Goal: Task Accomplishment & Management: Manage account settings

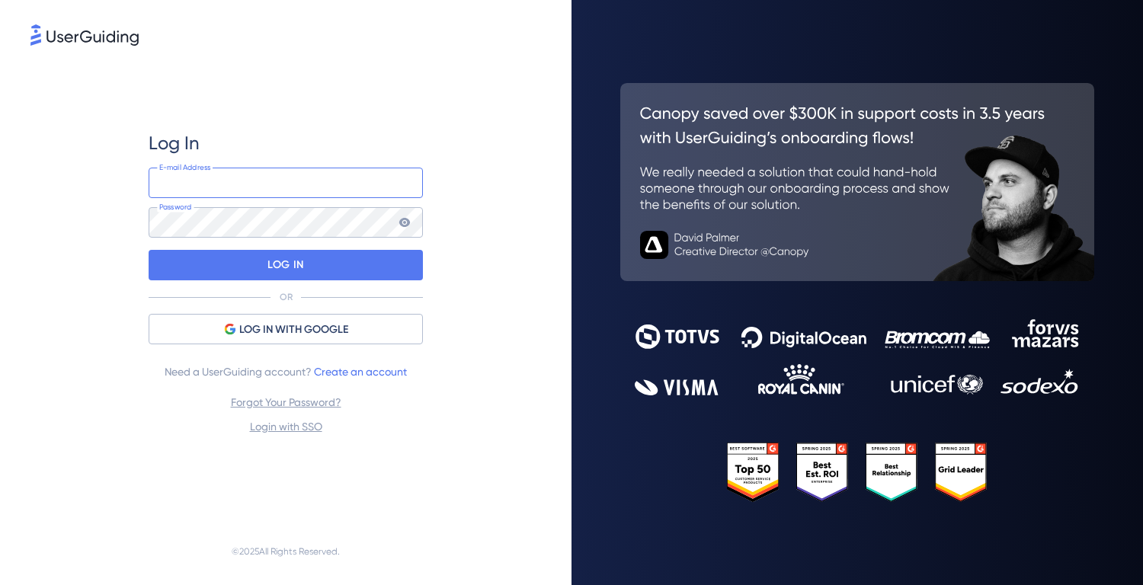
click at [296, 185] on input "email" at bounding box center [286, 183] width 274 height 30
paste input "[EMAIL_ADDRESS][DOMAIN_NAME]"
type input "[EMAIL_ADDRESS][DOMAIN_NAME]"
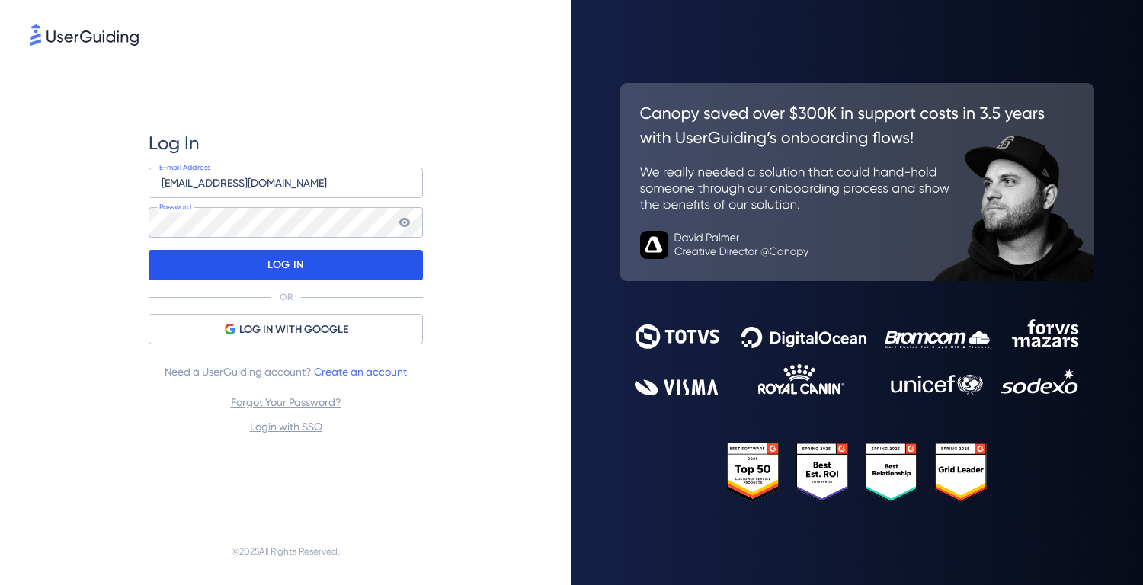
click at [272, 265] on p "LOG IN" at bounding box center [285, 265] width 36 height 24
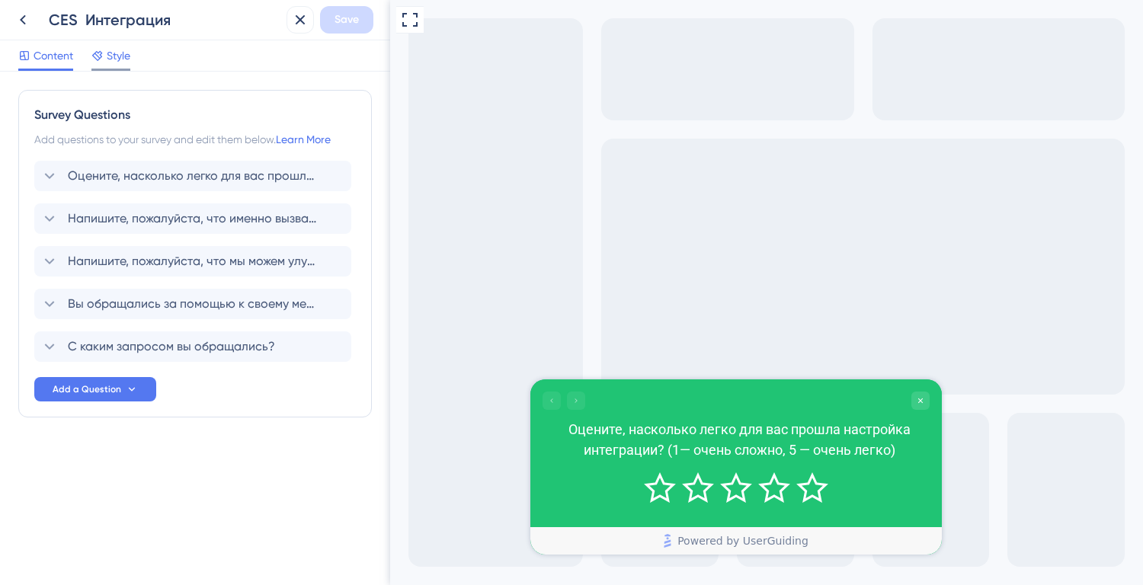
click at [124, 53] on span "Style" at bounding box center [119, 55] width 24 height 18
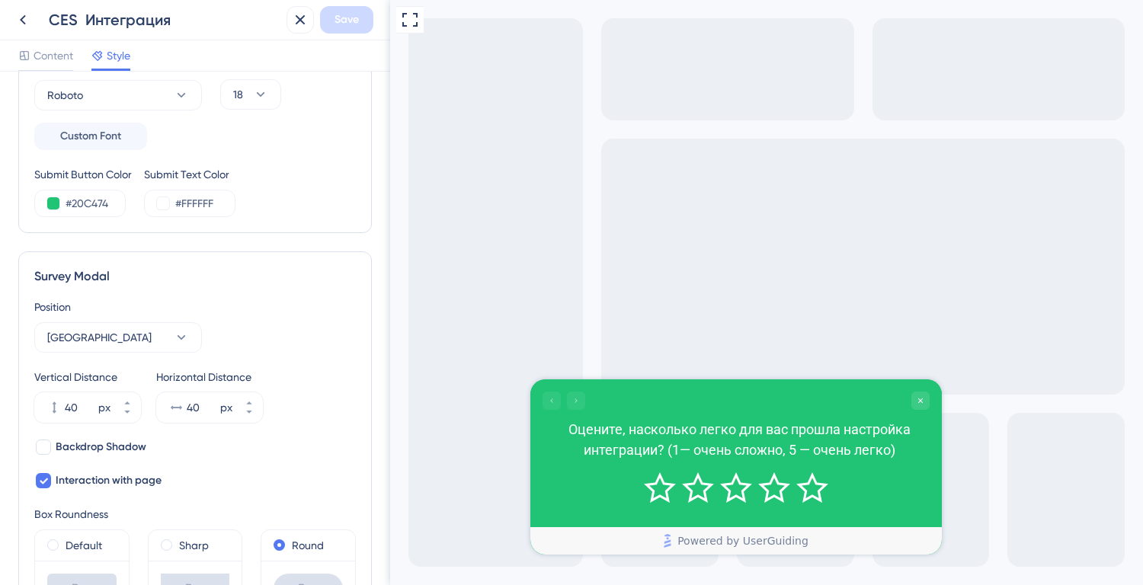
scroll to position [420, 0]
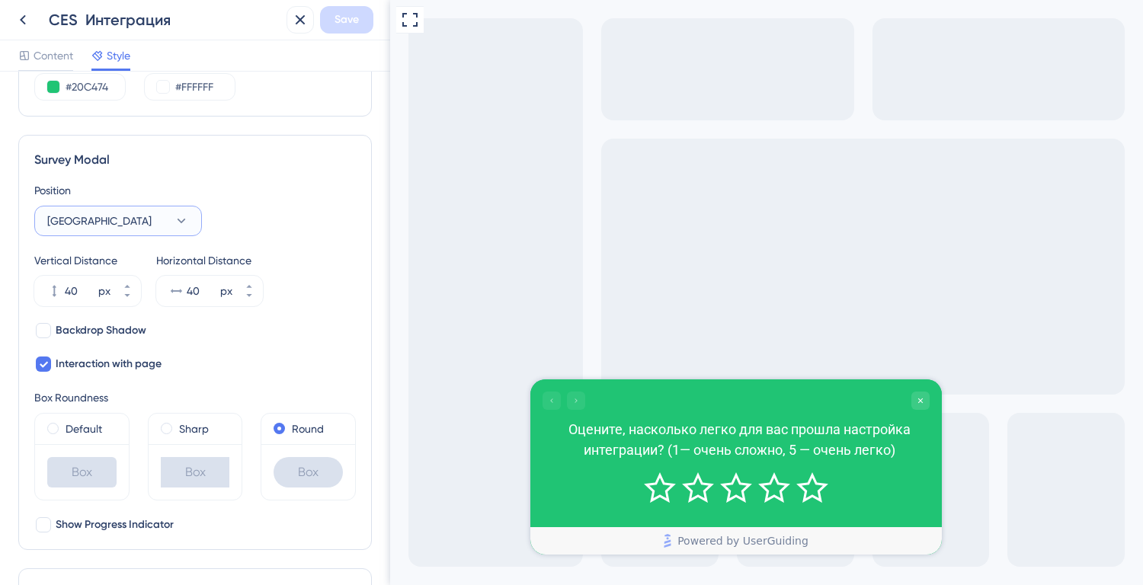
click at [128, 207] on button "[GEOGRAPHIC_DATA]" at bounding box center [118, 221] width 168 height 30
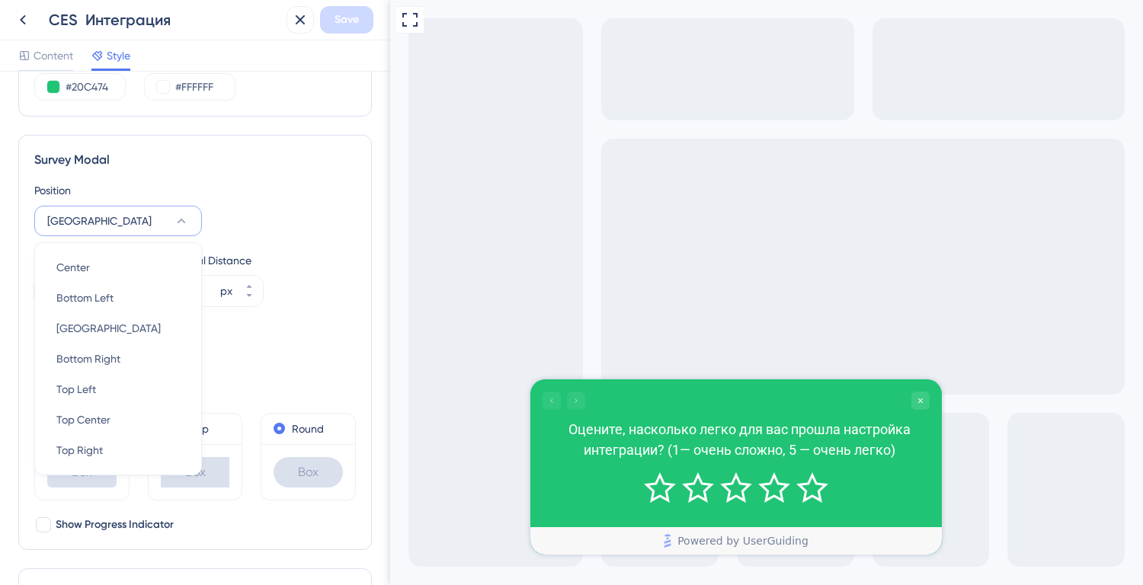
scroll to position [450, 0]
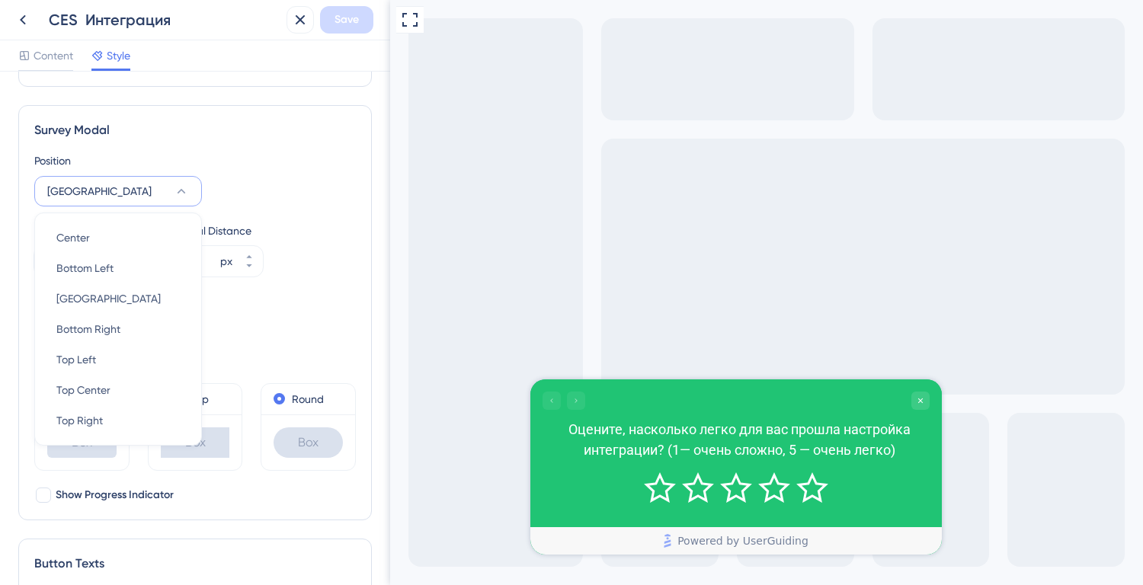
click at [127, 200] on button "[GEOGRAPHIC_DATA]" at bounding box center [118, 191] width 168 height 30
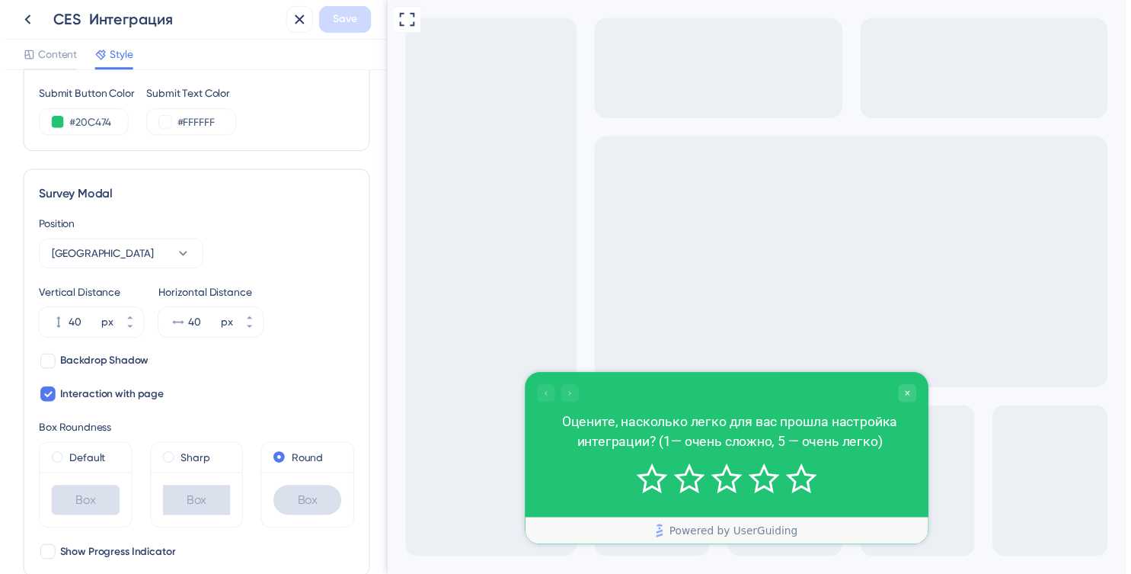
scroll to position [0, 0]
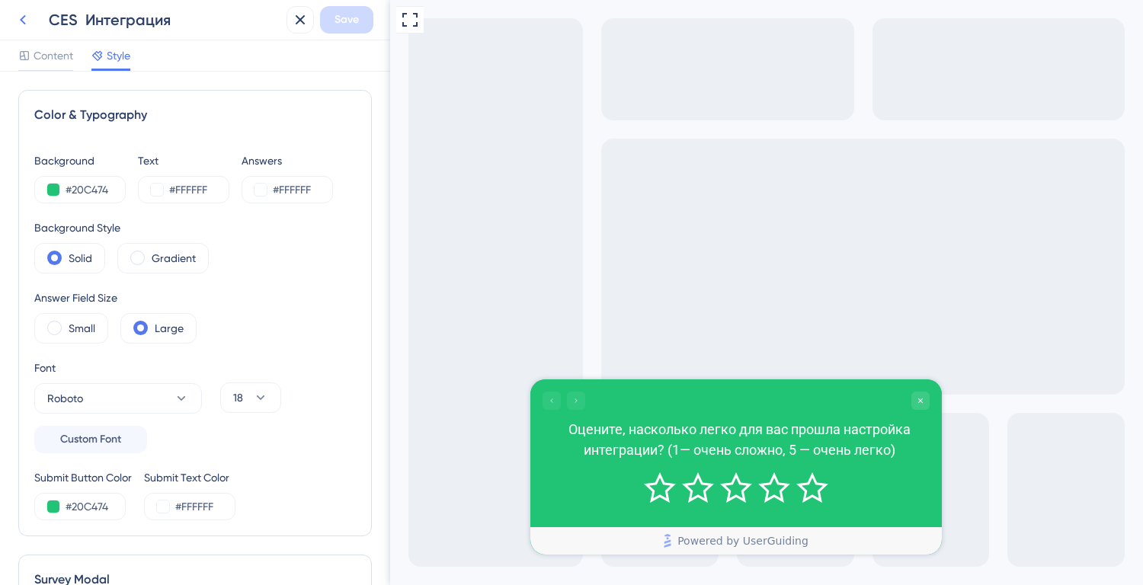
click at [26, 21] on icon at bounding box center [23, 20] width 18 height 18
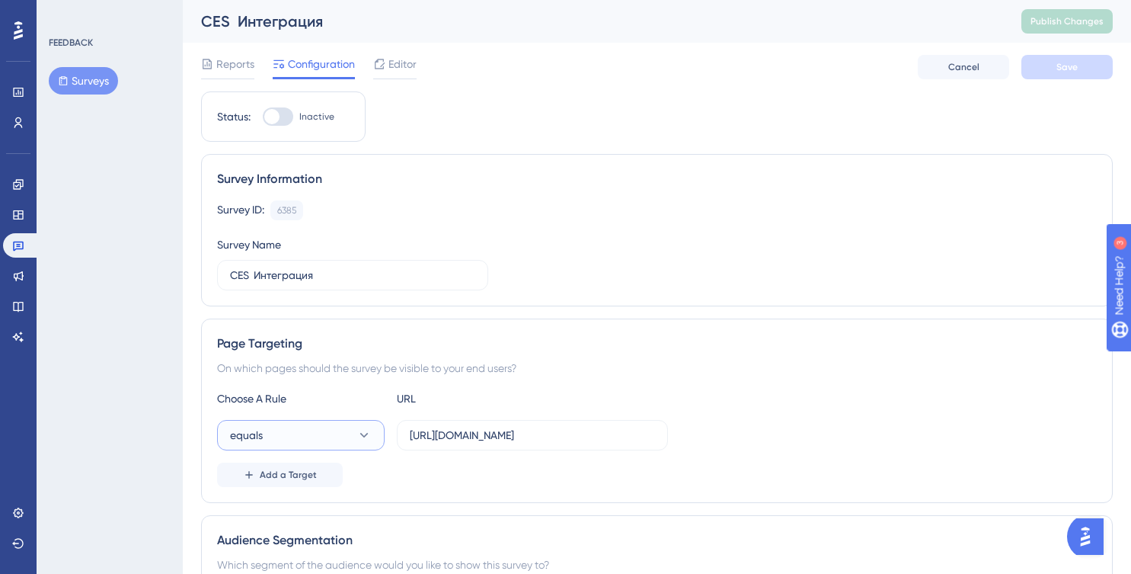
click at [360, 435] on icon at bounding box center [364, 434] width 15 height 15
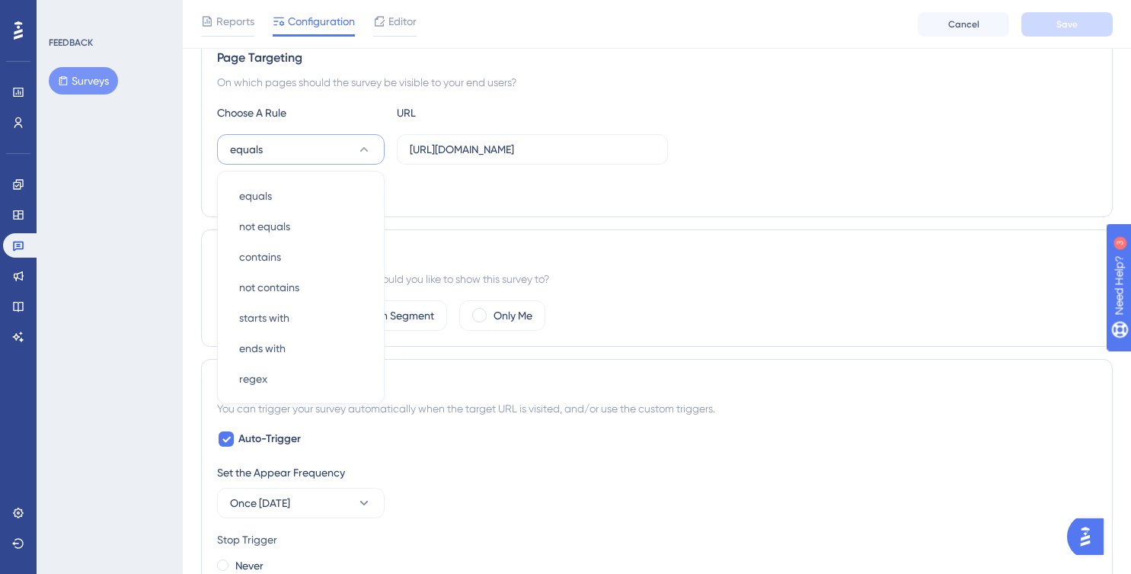
click at [814, 187] on div "Add a Target" at bounding box center [657, 189] width 880 height 24
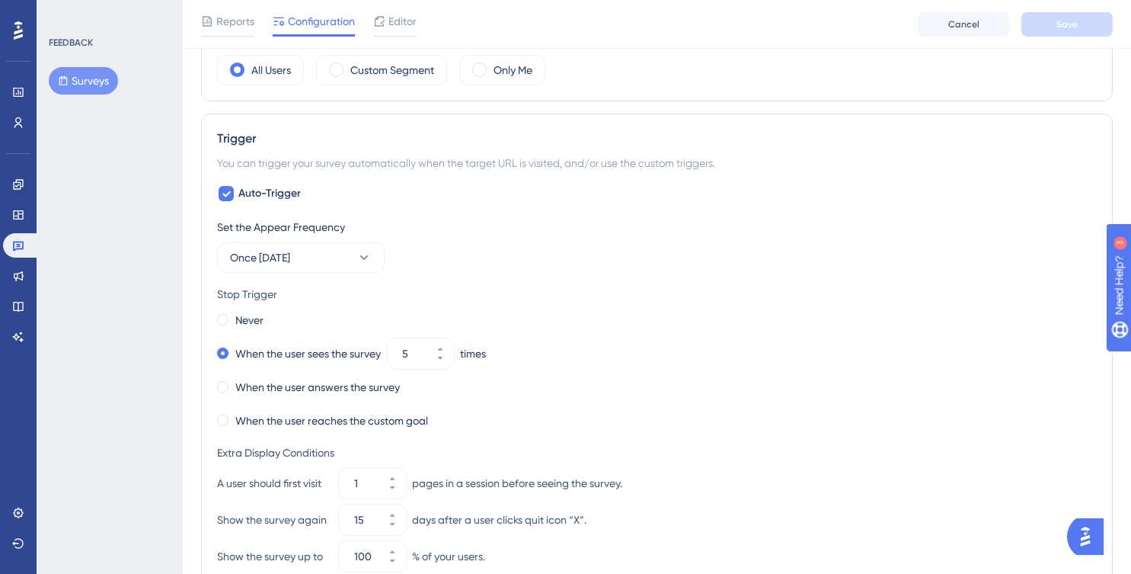
scroll to position [533, 0]
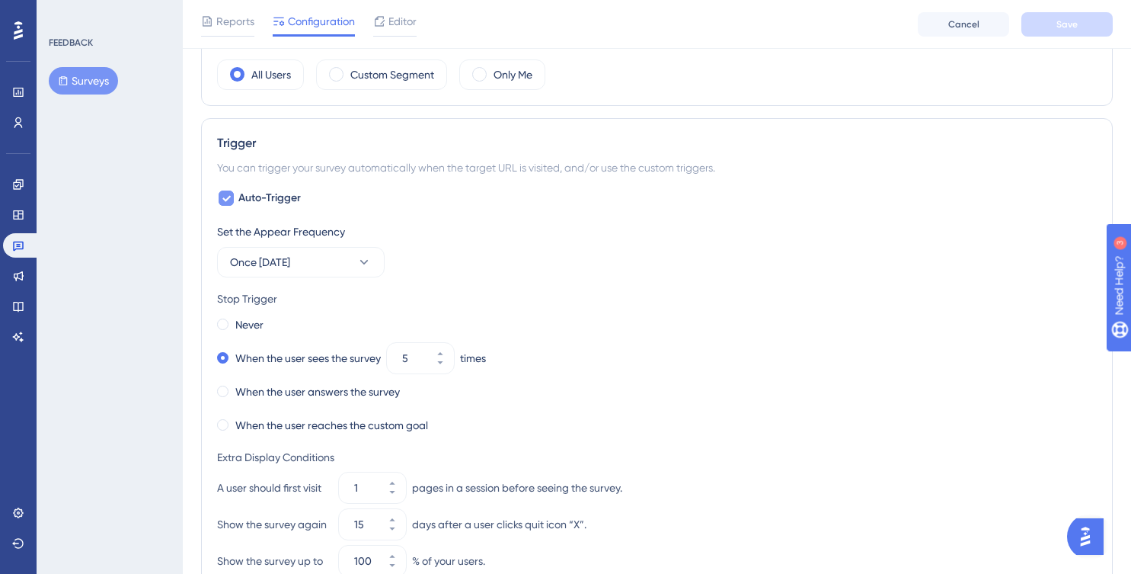
click at [279, 203] on span "Auto-Trigger" at bounding box center [269, 198] width 62 height 18
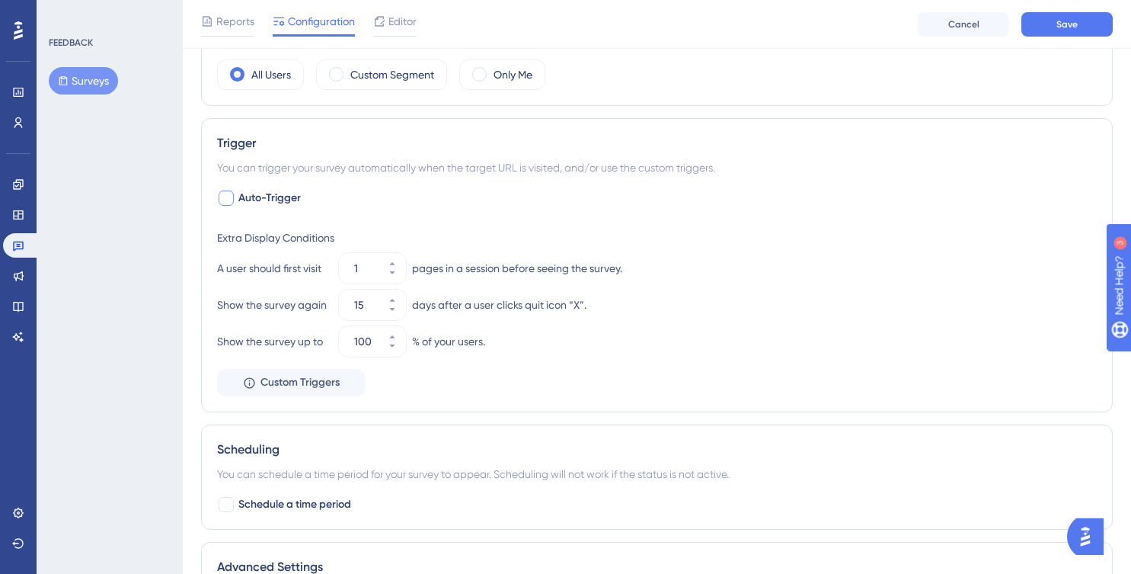
click at [279, 203] on span "Auto-Trigger" at bounding box center [269, 198] width 62 height 18
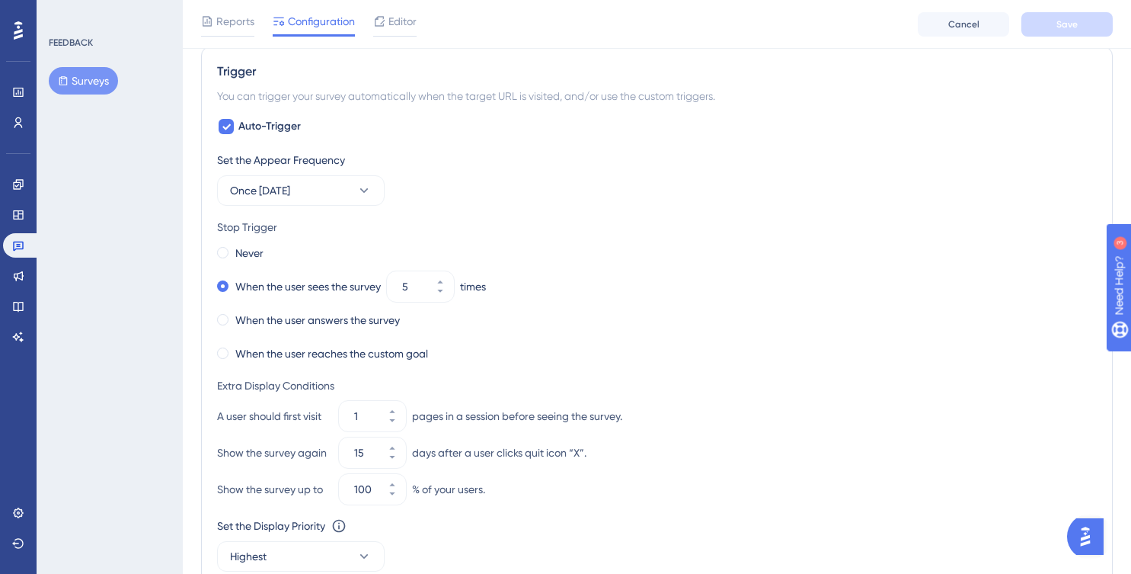
scroll to position [721, 0]
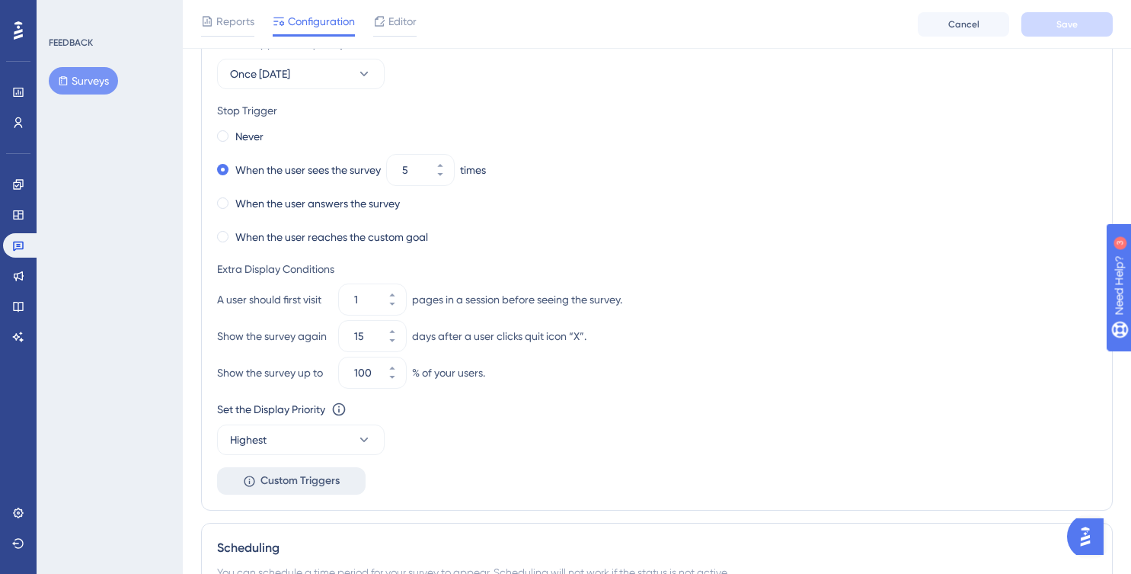
click at [331, 485] on span "Custom Triggers" at bounding box center [300, 481] width 79 height 18
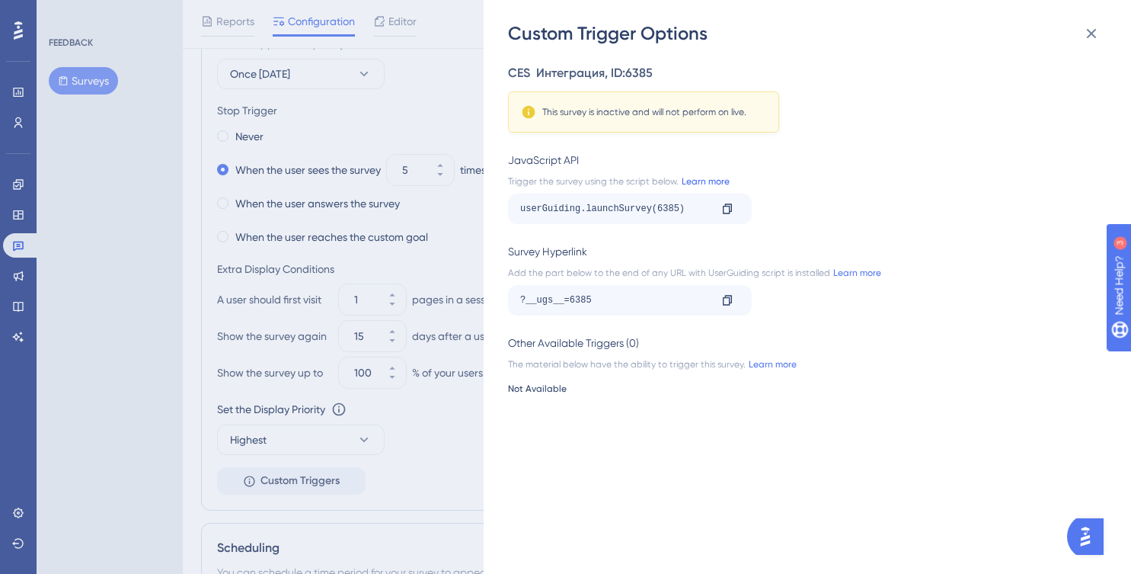
click at [705, 183] on link "Learn more" at bounding box center [704, 181] width 51 height 12
click at [725, 211] on icon at bounding box center [727, 209] width 12 height 12
click at [1085, 35] on icon at bounding box center [1092, 33] width 18 height 18
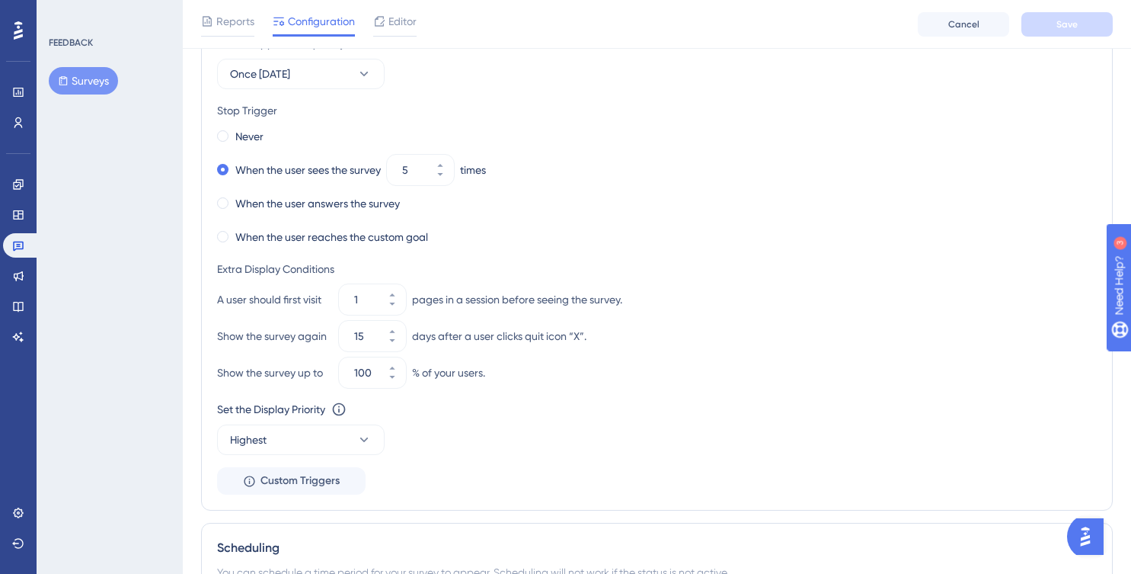
scroll to position [430, 0]
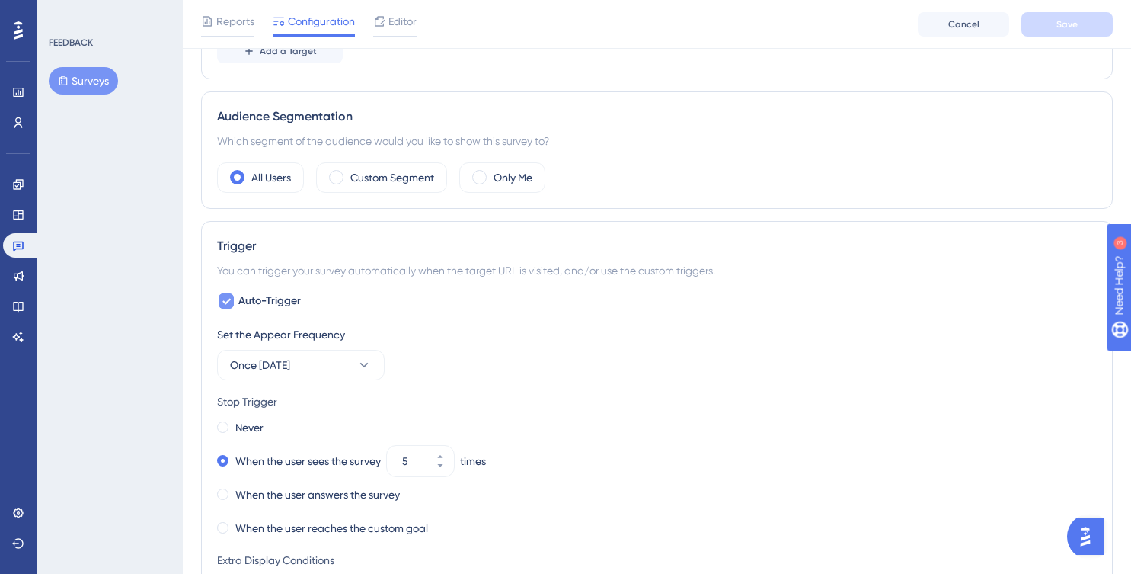
click at [232, 301] on div at bounding box center [226, 300] width 15 height 15
checkbox input "false"
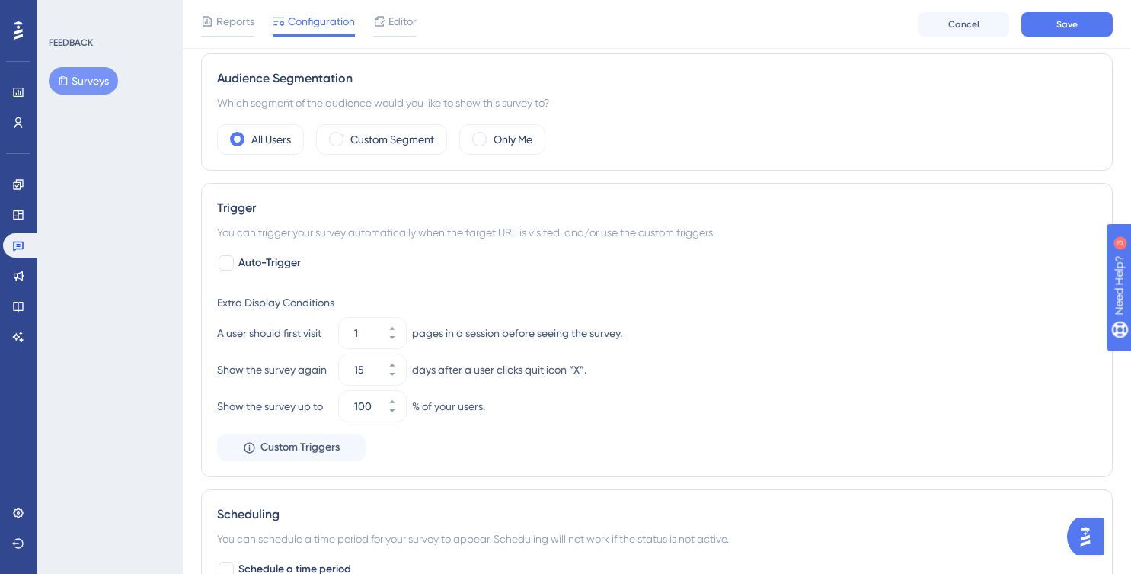
scroll to position [509, 0]
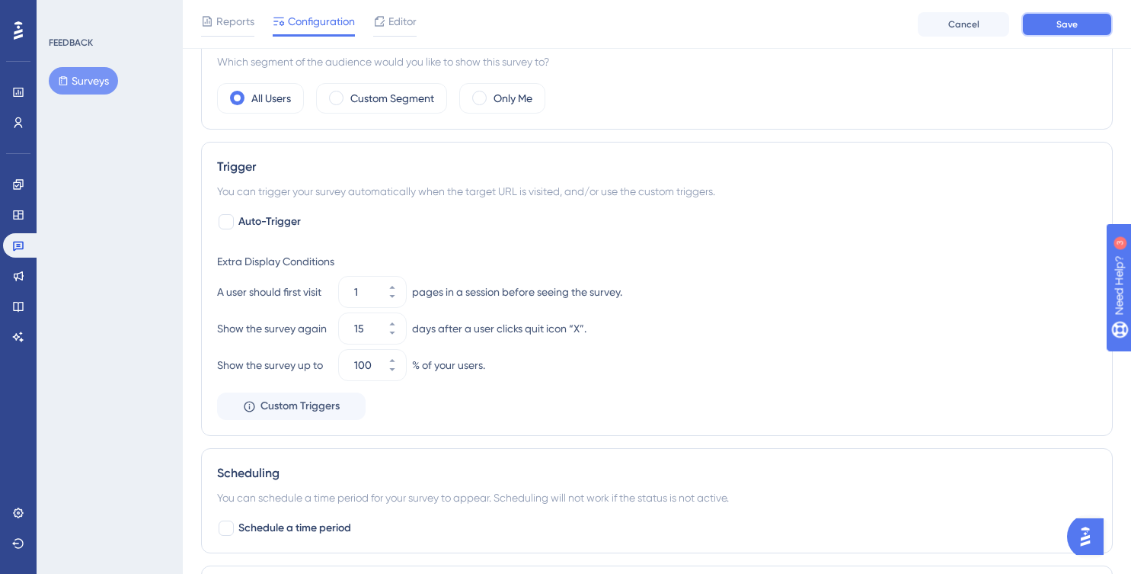
click at [1086, 27] on button "Save" at bounding box center [1067, 24] width 91 height 24
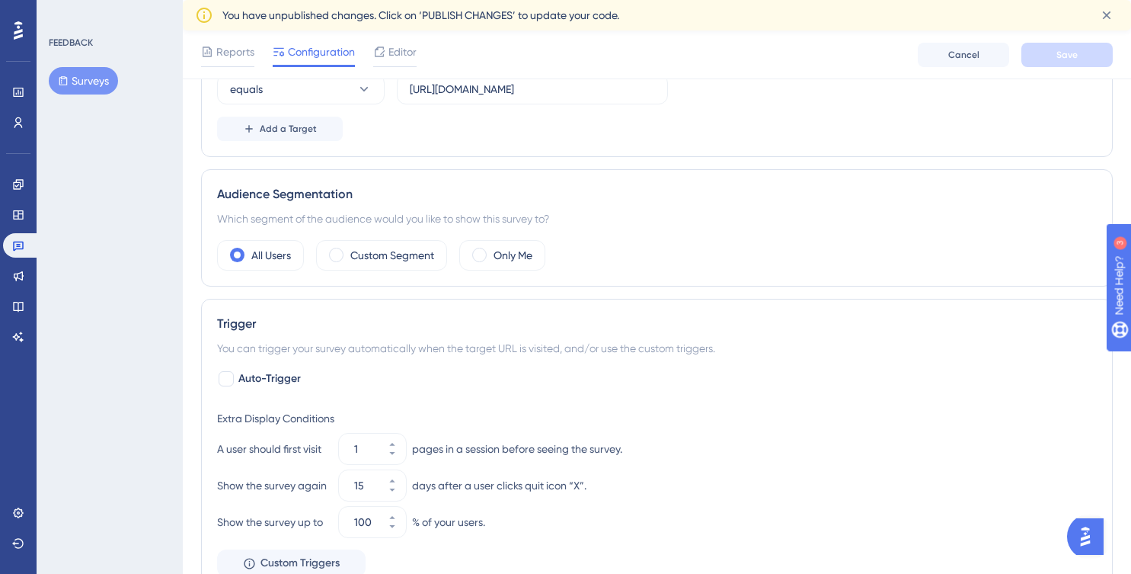
scroll to position [0, 0]
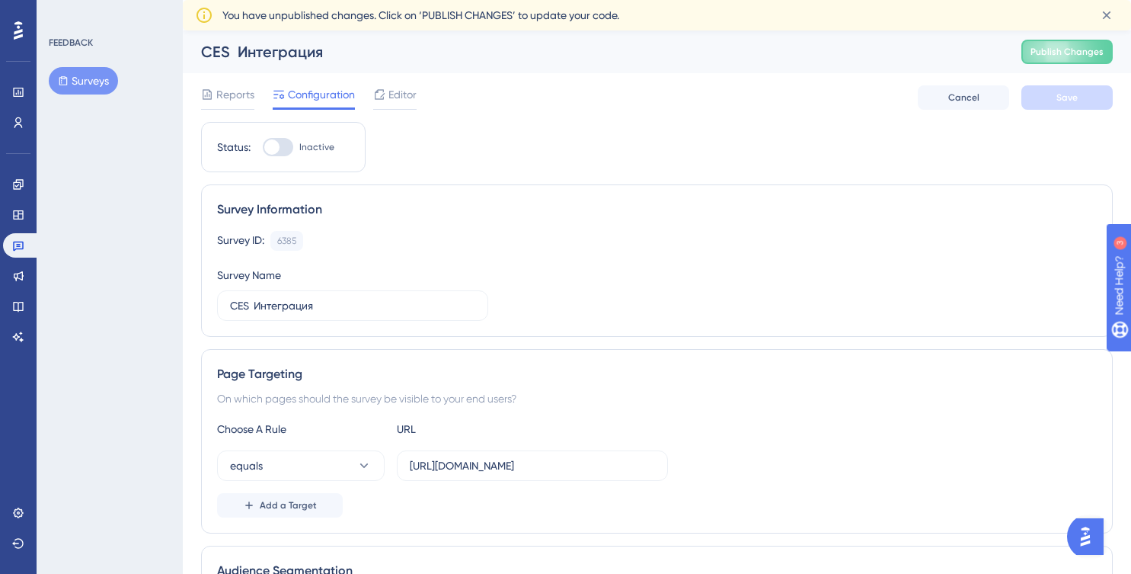
click at [284, 149] on div at bounding box center [278, 147] width 30 height 18
click at [263, 148] on input "Inactive" at bounding box center [262, 147] width 1 height 1
checkbox input "true"
click at [408, 92] on span "Editor" at bounding box center [403, 94] width 28 height 18
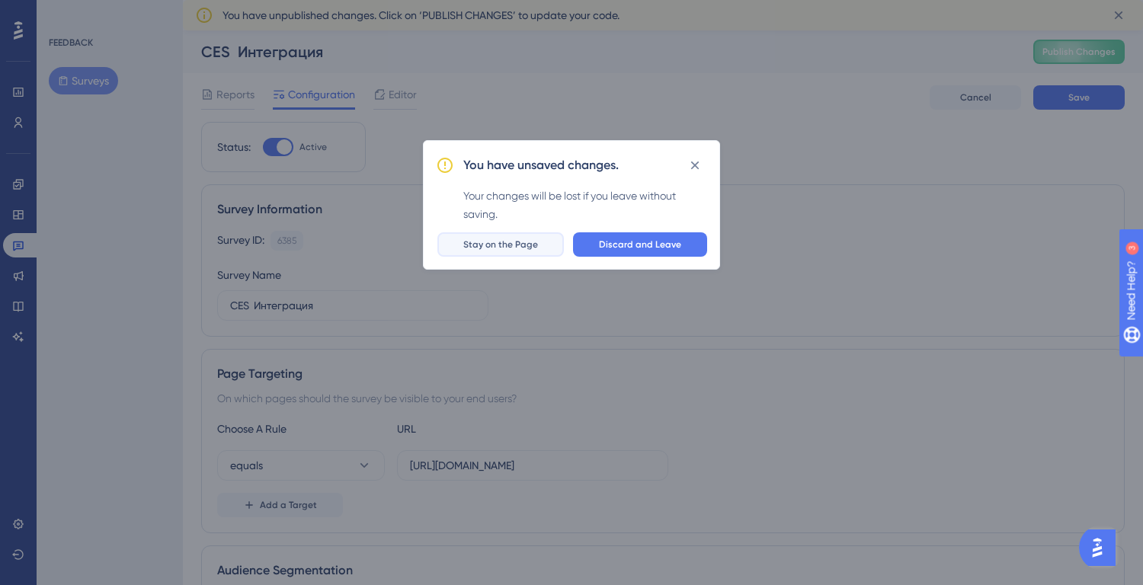
click at [456, 245] on button "Stay on the Page" at bounding box center [500, 244] width 126 height 24
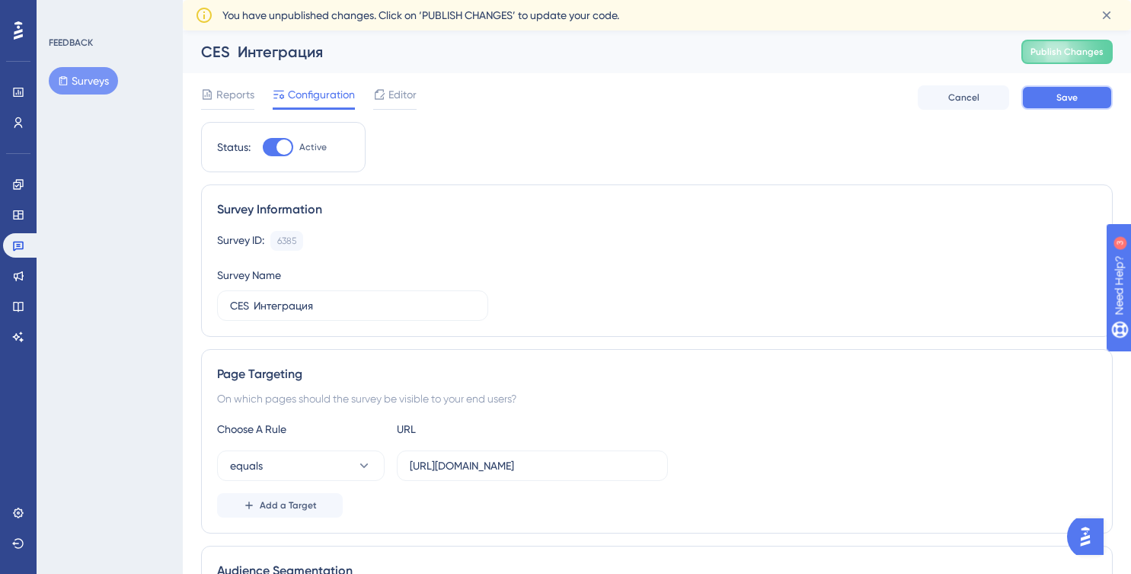
click at [1086, 98] on button "Save" at bounding box center [1067, 97] width 91 height 24
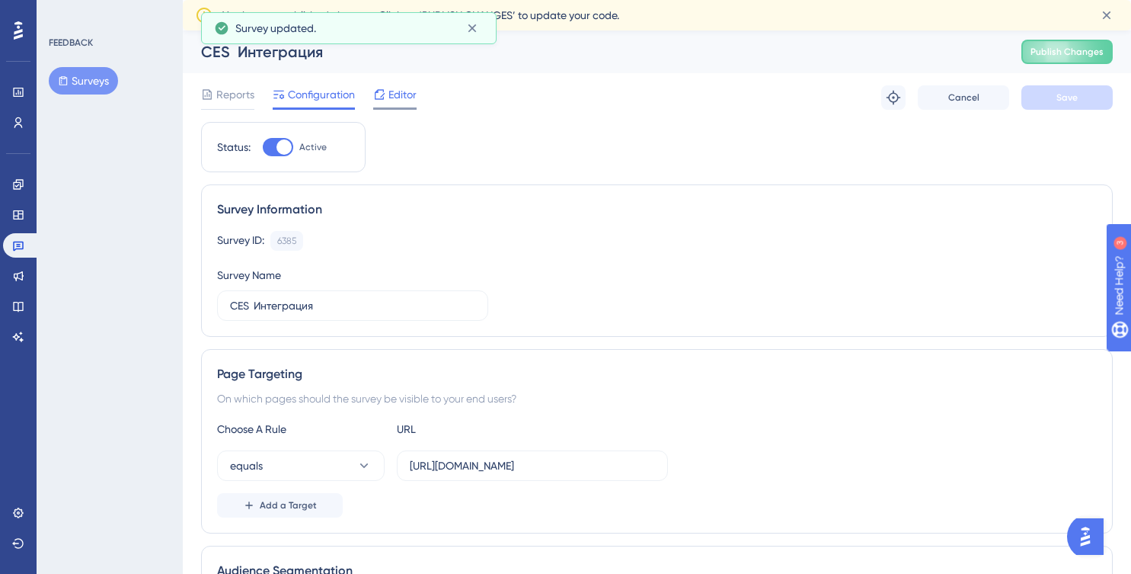
click at [406, 95] on span "Editor" at bounding box center [403, 94] width 28 height 18
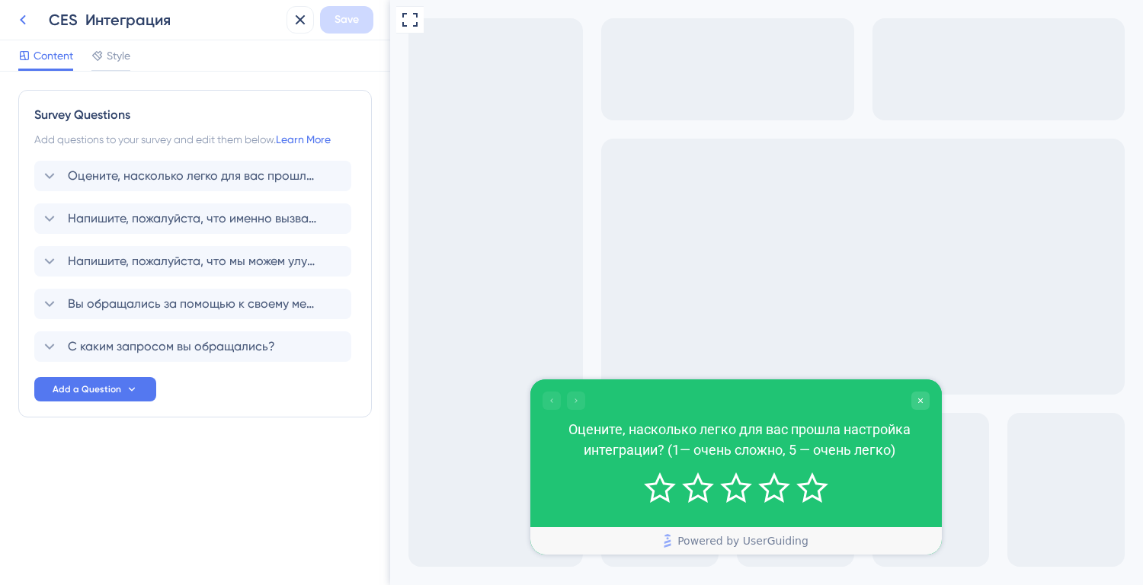
click at [27, 22] on icon at bounding box center [23, 20] width 18 height 18
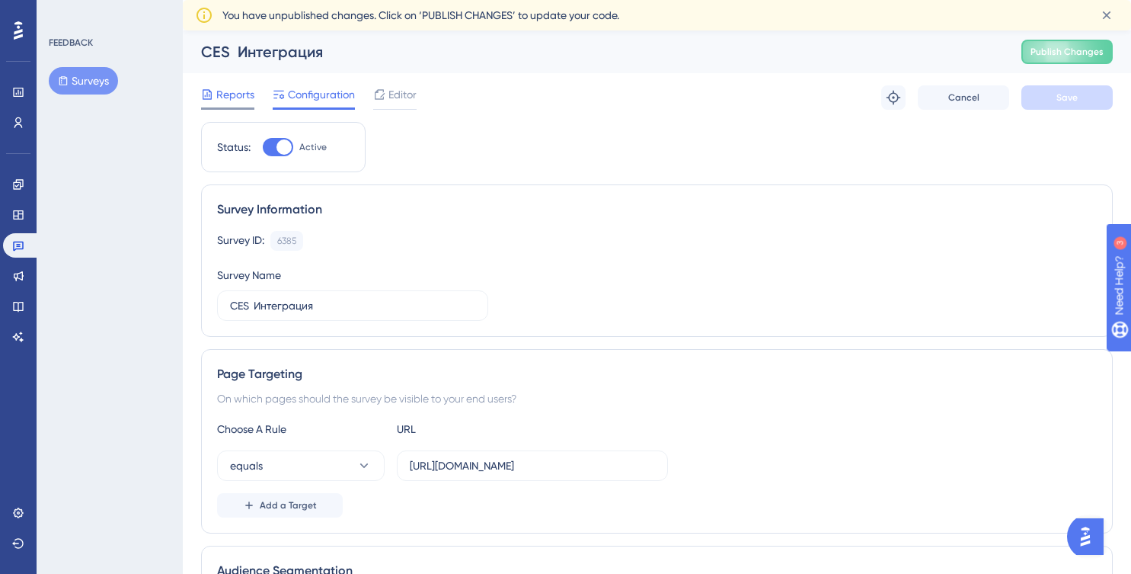
click at [217, 88] on span "Reports" at bounding box center [235, 94] width 38 height 18
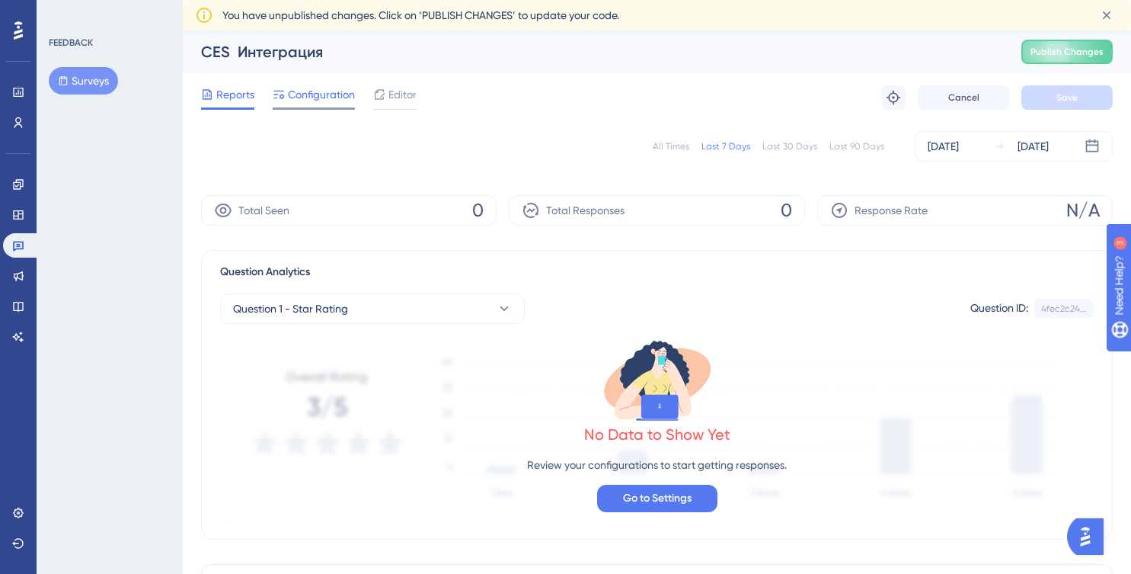
click at [295, 89] on span "Configuration" at bounding box center [321, 94] width 67 height 18
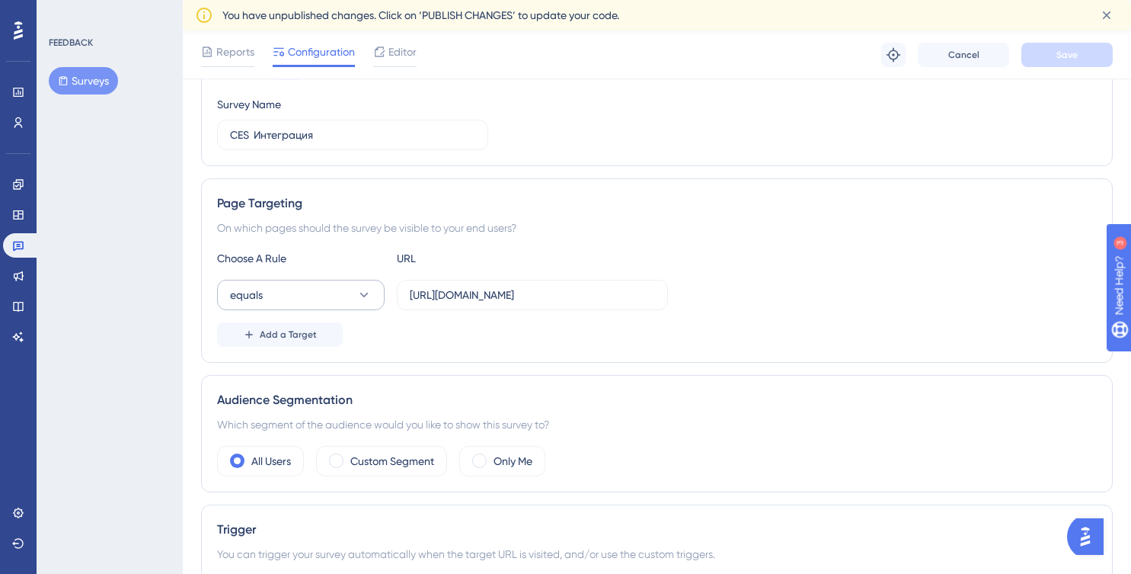
scroll to position [224, 0]
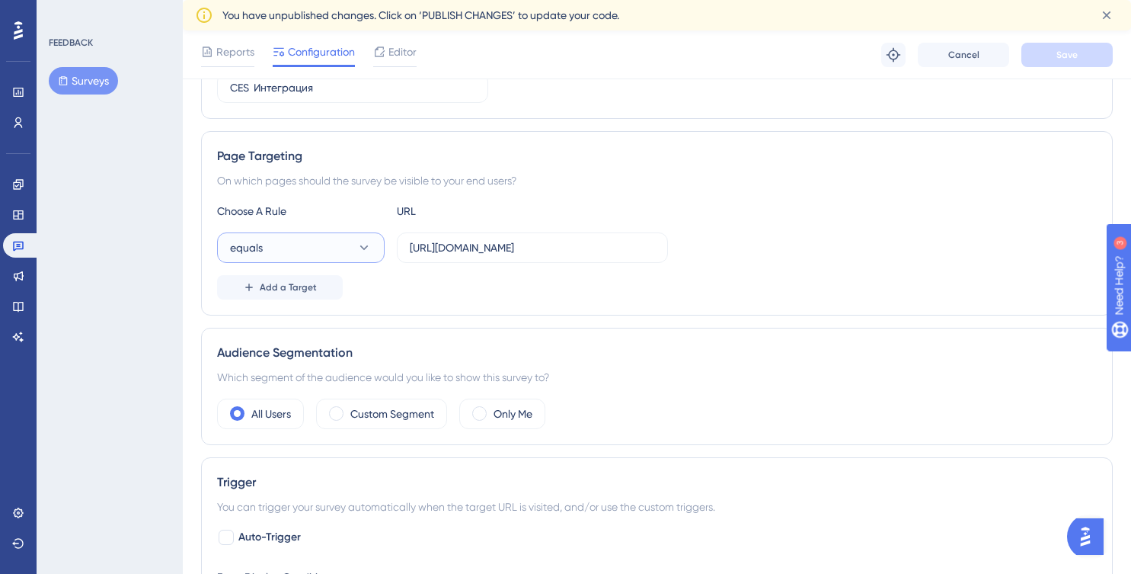
click at [368, 248] on icon at bounding box center [364, 247] width 15 height 15
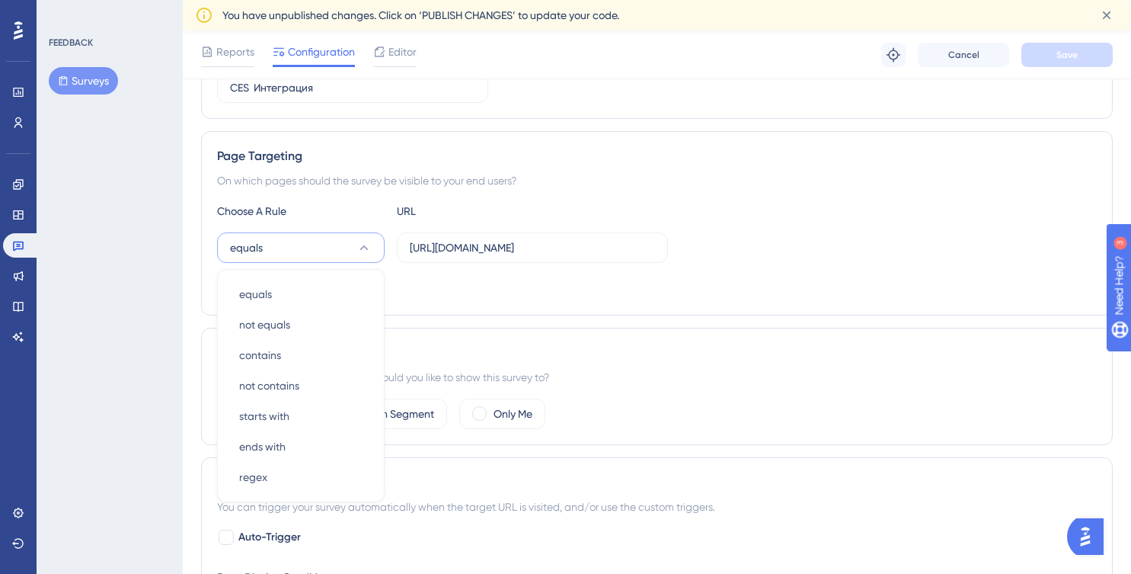
scroll to position [322, 0]
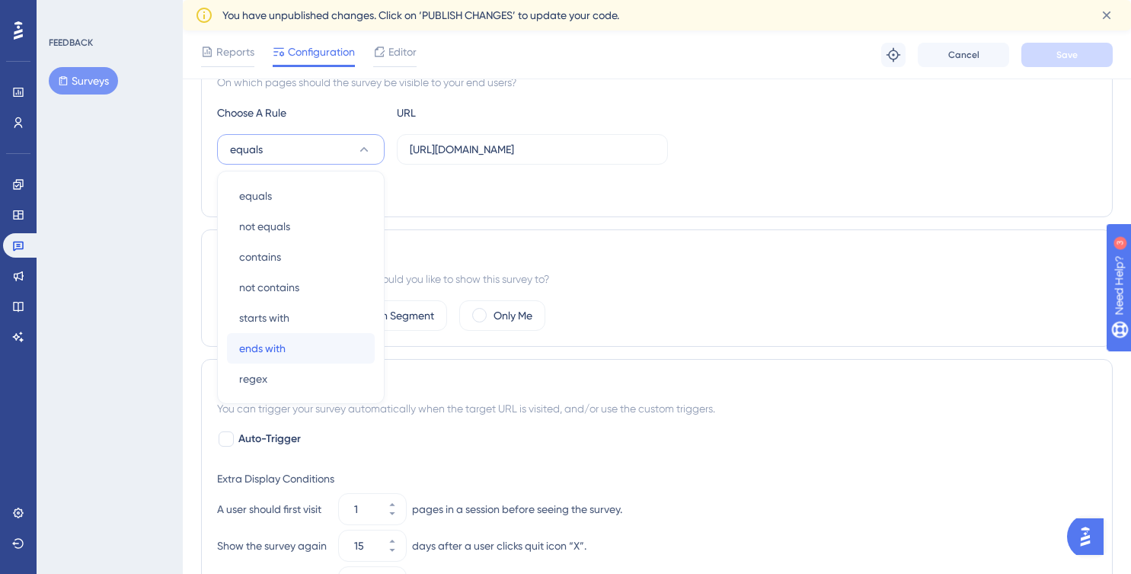
click at [270, 345] on span "ends with" at bounding box center [262, 348] width 46 height 18
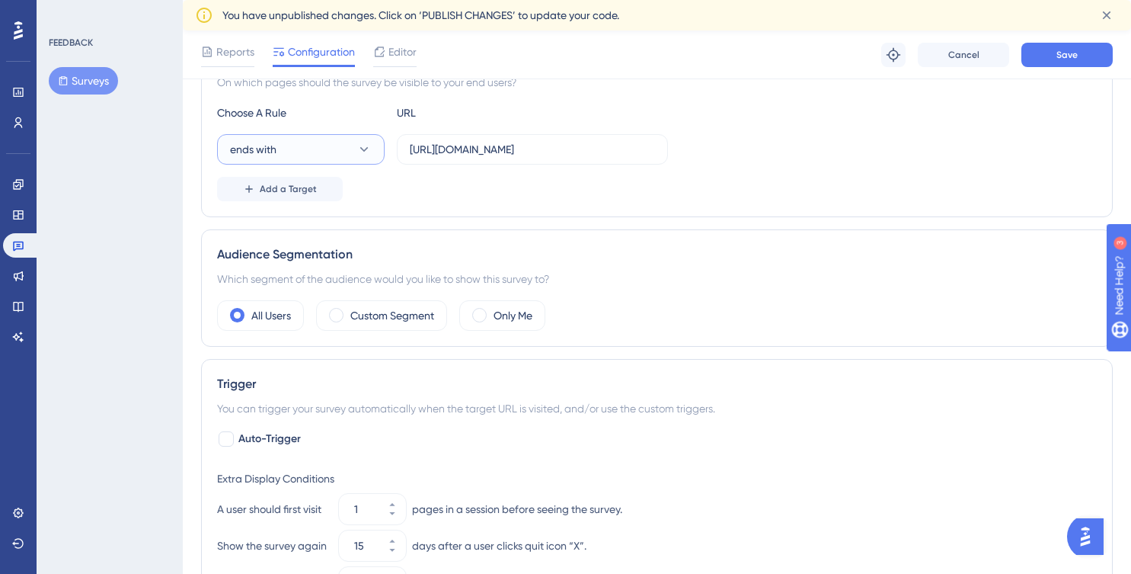
click at [338, 155] on button "ends with" at bounding box center [301, 149] width 168 height 30
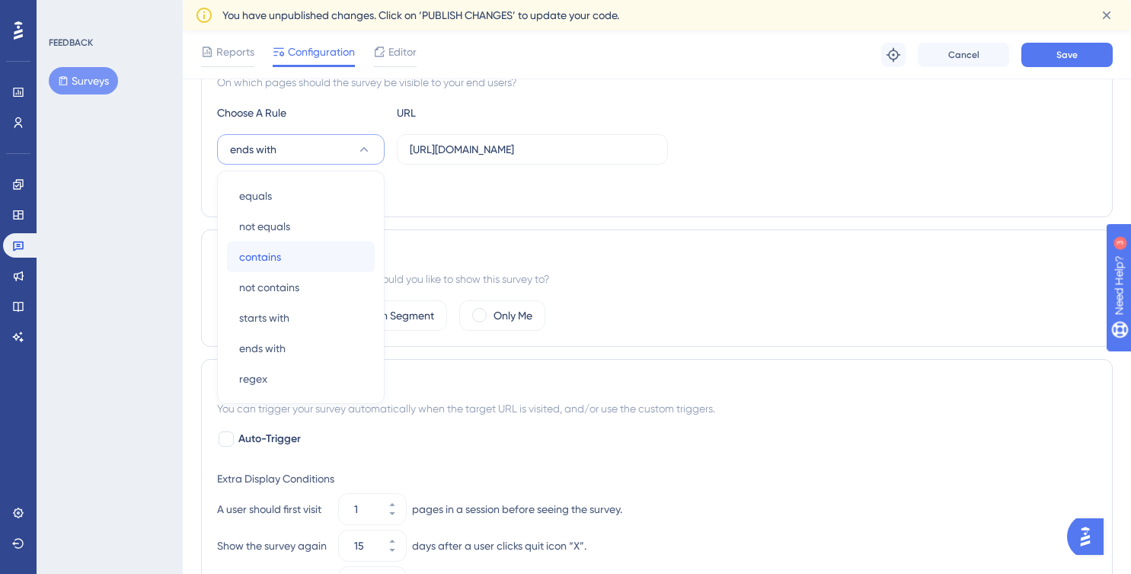
click at [318, 257] on div "contains contains" at bounding box center [300, 257] width 123 height 30
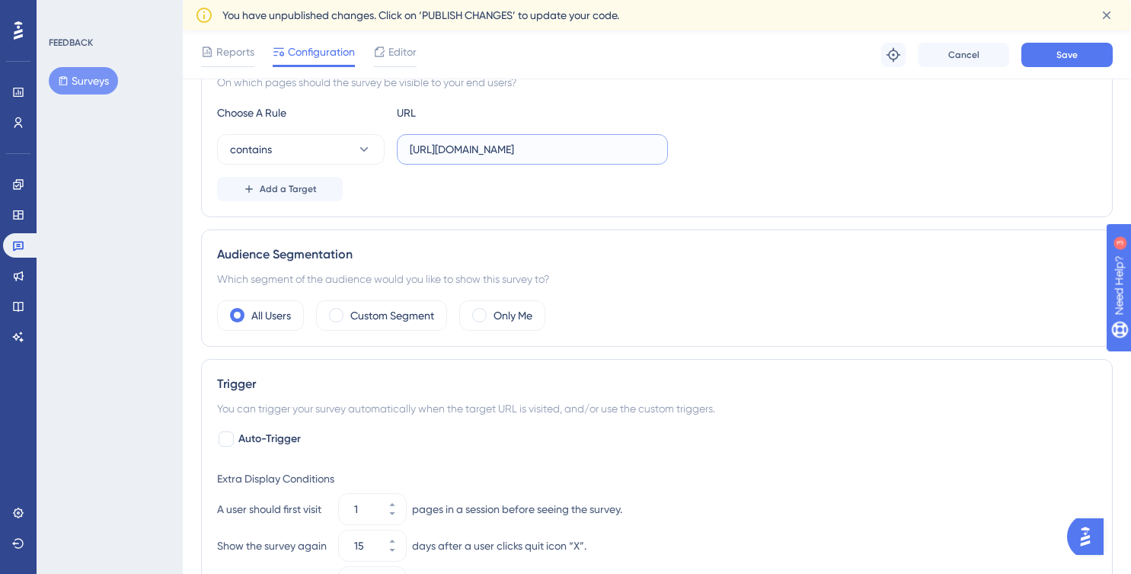
drag, startPoint x: 581, startPoint y: 157, endPoint x: 45, endPoint y: 148, distance: 536.4
click at [183, 148] on div "Performance Users Engagement Widgets Feedback Product Updates Knowledge Base AI…" at bounding box center [657, 349] width 949 height 1283
click at [590, 149] on input "[URL][DOMAIN_NAME]" at bounding box center [532, 149] width 245 height 17
drag, startPoint x: 561, startPoint y: 151, endPoint x: 120, endPoint y: 141, distance: 442.0
click at [183, 141] on div "Performance Users Engagement Widgets Feedback Product Updates Knowledge Base AI…" at bounding box center [657, 349] width 949 height 1283
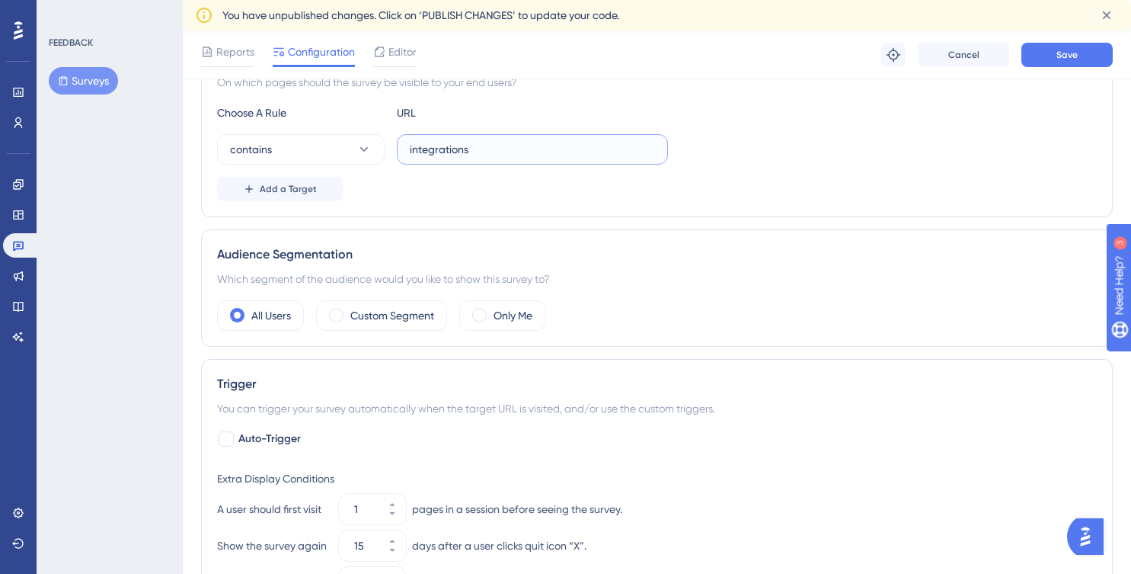
type input "integrations"
click at [942, 165] on div "Choose A Rule URL contains integrations Add a Target" at bounding box center [657, 153] width 880 height 98
click at [1080, 56] on button "Save" at bounding box center [1067, 55] width 91 height 24
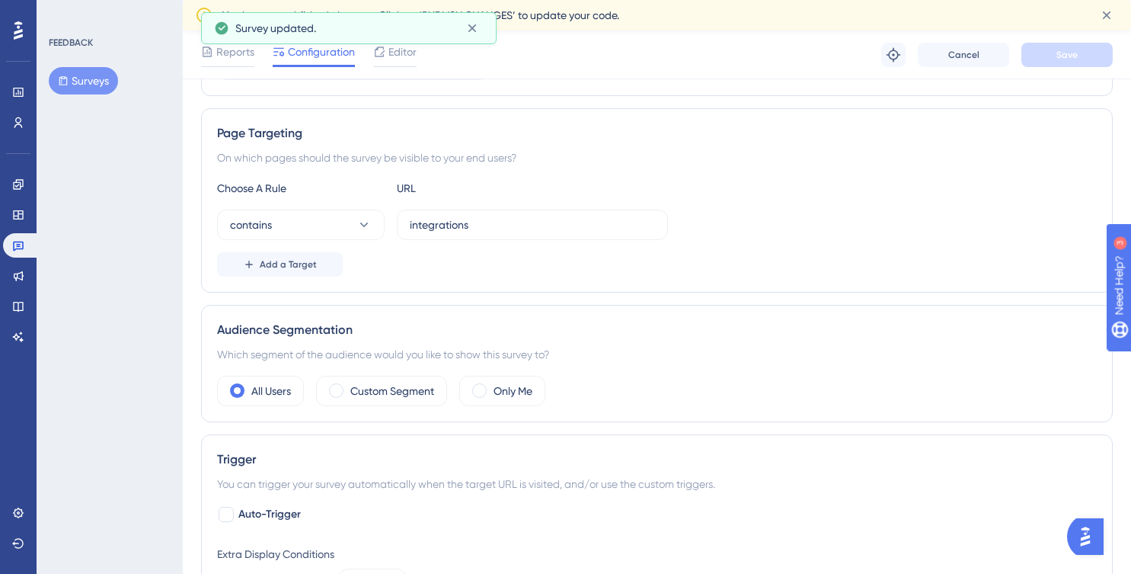
scroll to position [45, 0]
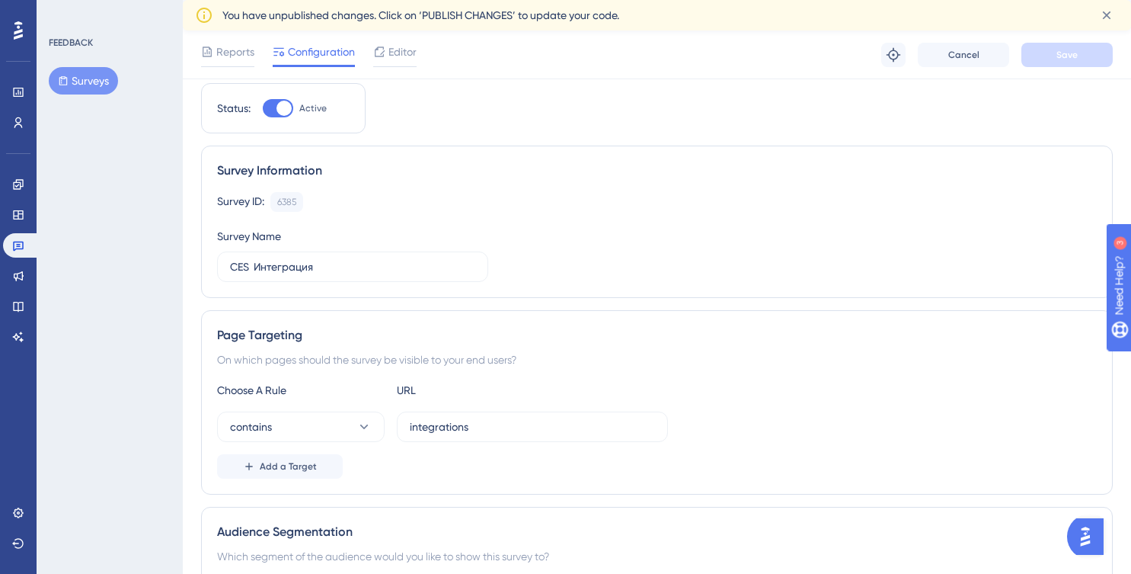
click at [270, 107] on div at bounding box center [278, 108] width 30 height 18
click at [263, 108] on input "Active" at bounding box center [262, 108] width 1 height 1
checkbox input "false"
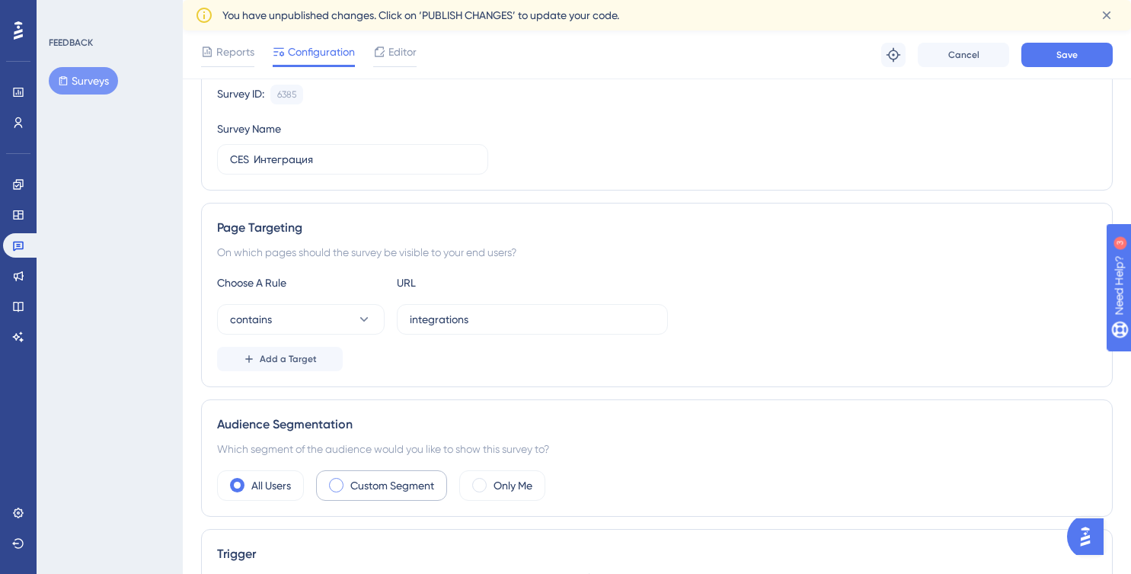
scroll to position [174, 0]
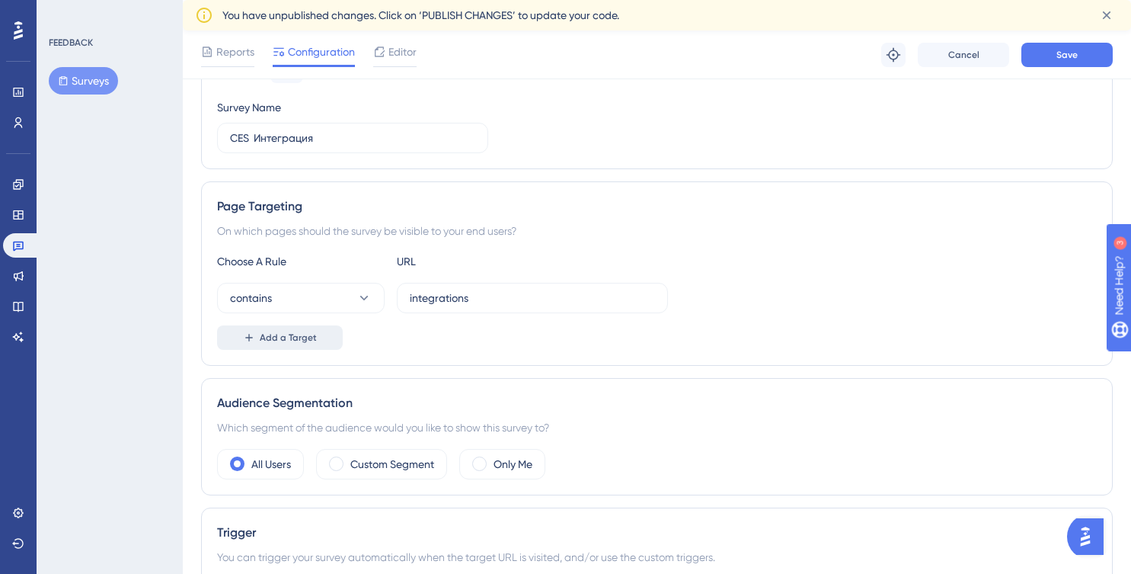
click at [291, 338] on span "Add a Target" at bounding box center [288, 337] width 57 height 12
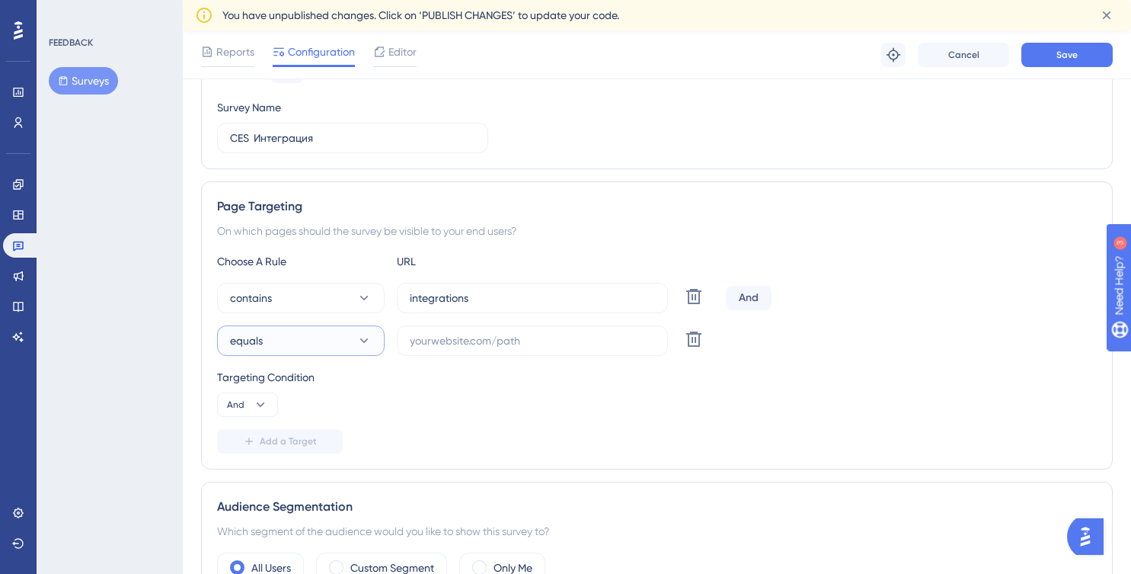
click at [291, 338] on button "equals" at bounding box center [301, 340] width 168 height 30
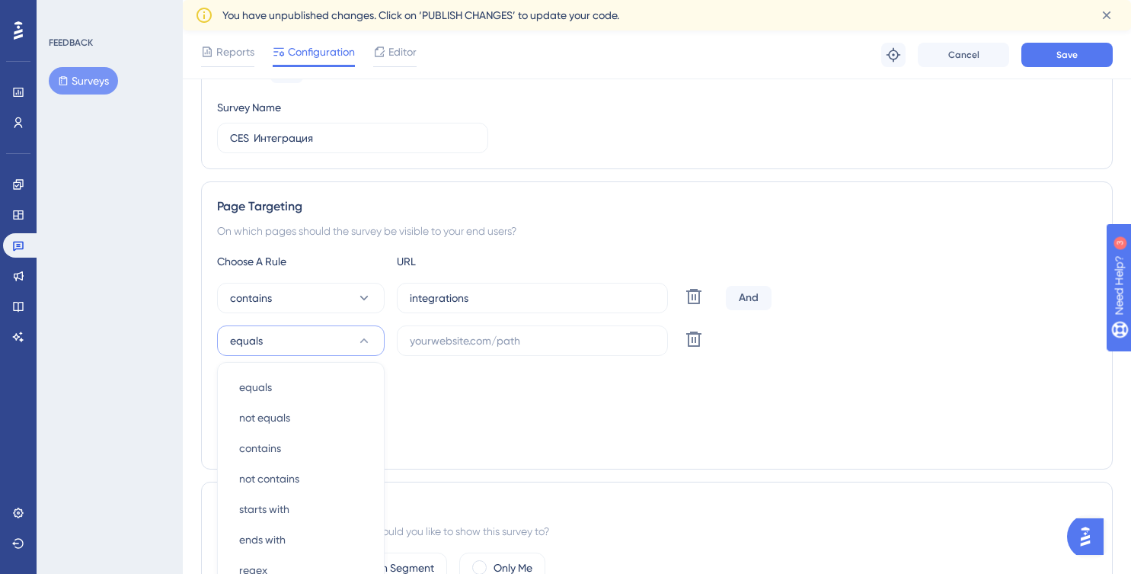
scroll to position [365, 0]
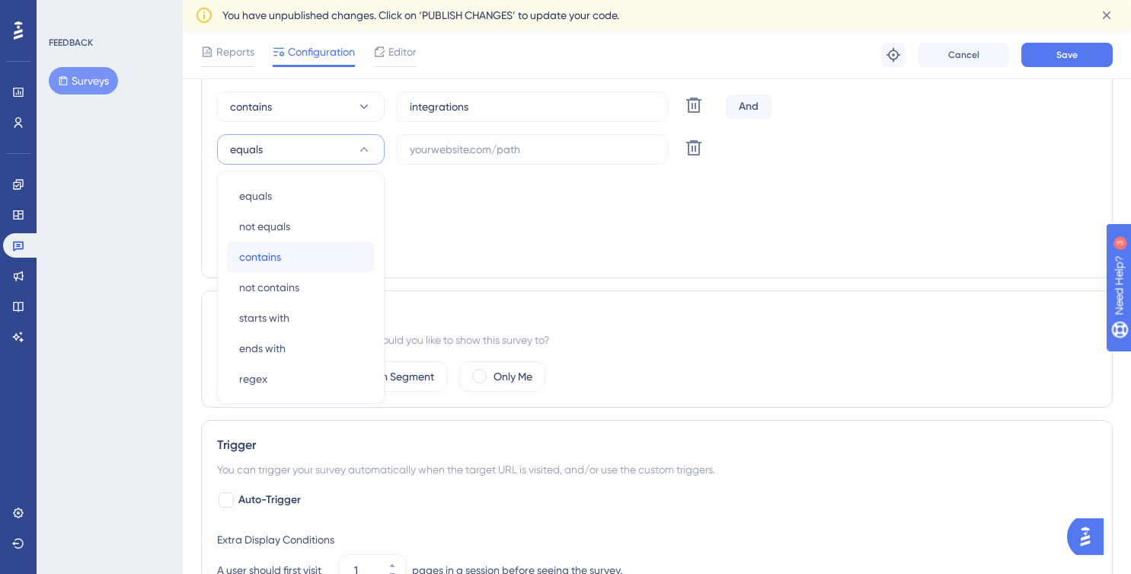
click at [290, 257] on div "contains contains" at bounding box center [300, 257] width 123 height 30
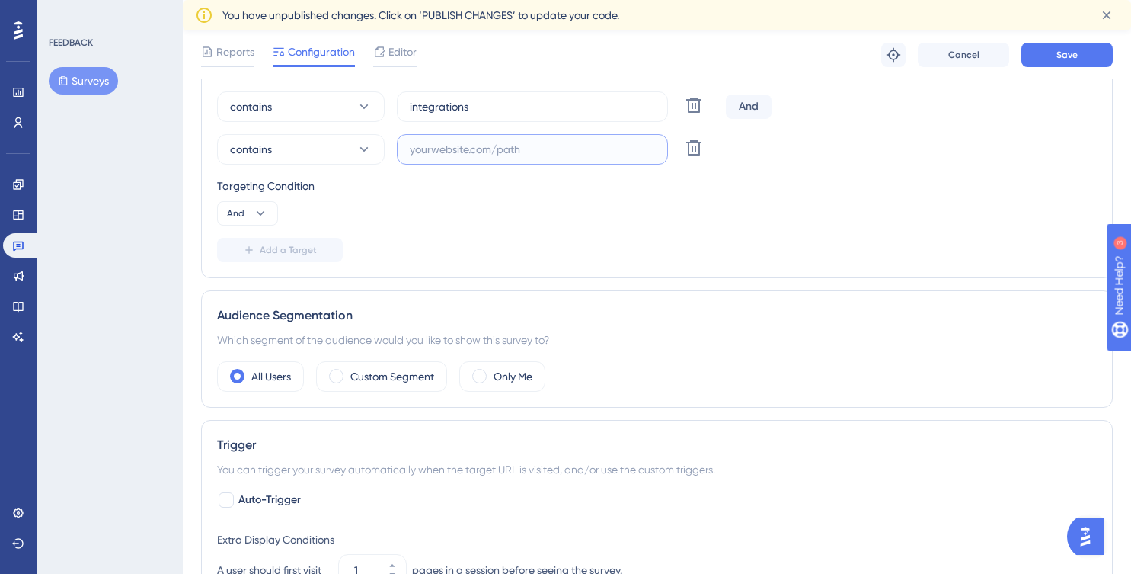
click at [450, 155] on input "text" at bounding box center [532, 149] width 245 height 17
paste input "[URL][DOMAIN_NAME]"
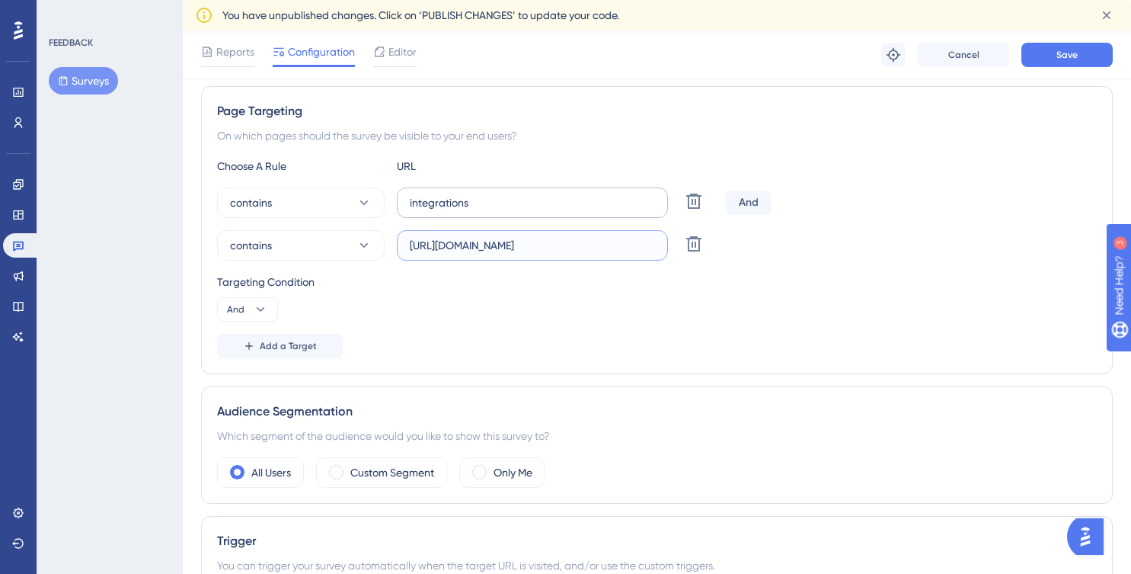
scroll to position [256, 0]
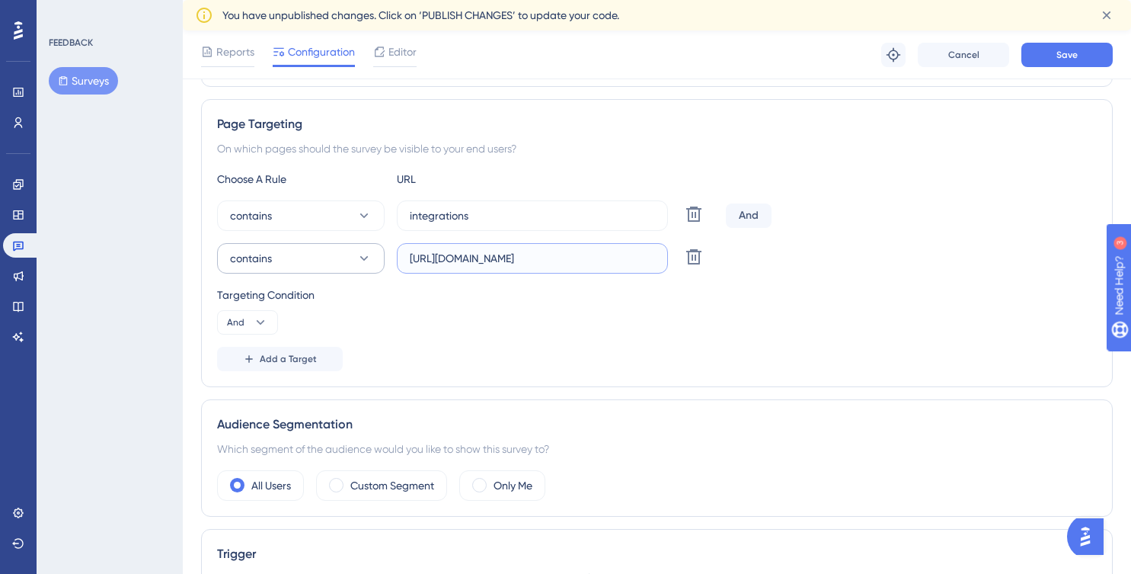
type input "[URL][DOMAIN_NAME]"
drag, startPoint x: 293, startPoint y: 258, endPoint x: 296, endPoint y: 239, distance: 19.3
click at [296, 237] on div "contains integrations Delete And contains [URL][DOMAIN_NAME] Delete" at bounding box center [657, 236] width 880 height 73
drag, startPoint x: 558, startPoint y: 259, endPoint x: 50, endPoint y: 249, distance: 508.3
click at [183, 249] on div "Performance Users Engagement Widgets Feedback Product Updates Knowledge Base AI…" at bounding box center [657, 467] width 949 height 1387
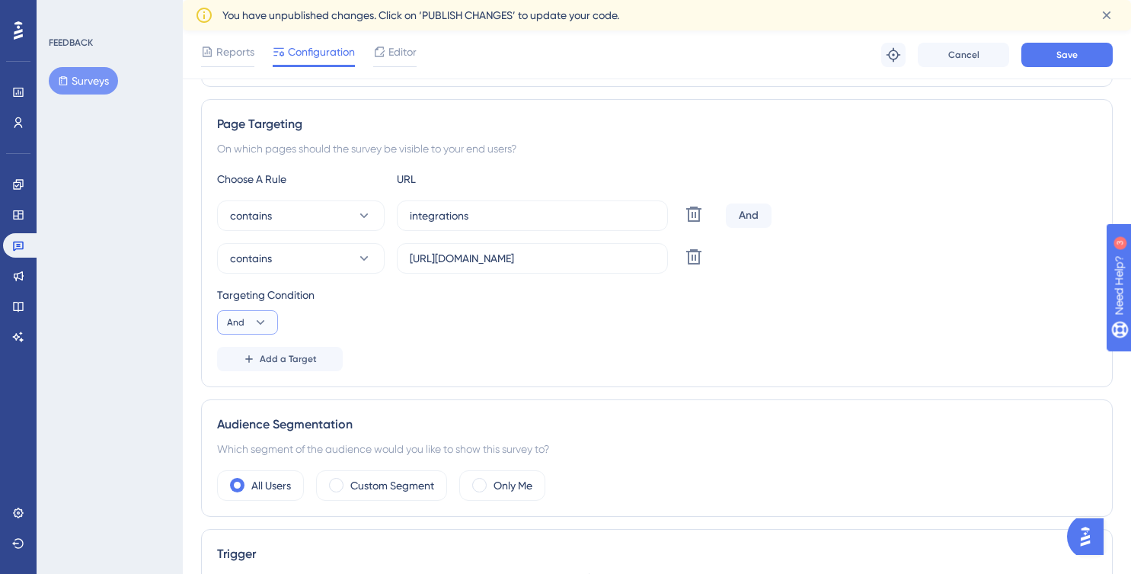
click at [257, 322] on icon at bounding box center [260, 322] width 15 height 15
click at [243, 392] on span "Or" at bounding box center [239, 396] width 12 height 18
click at [300, 360] on span "Add a Target" at bounding box center [288, 359] width 57 height 12
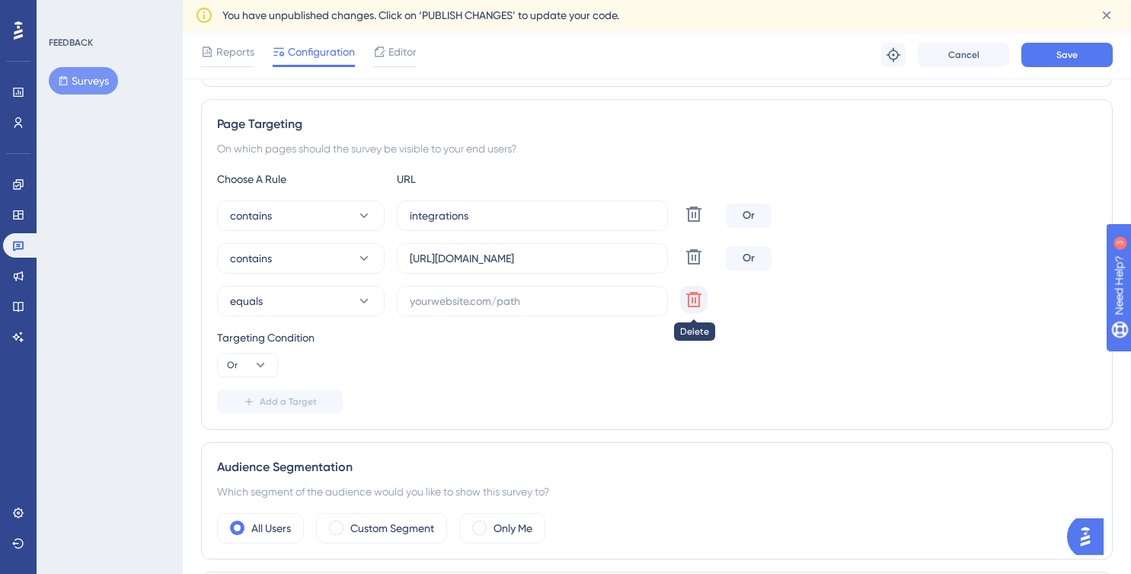
click at [686, 299] on icon at bounding box center [694, 299] width 18 height 18
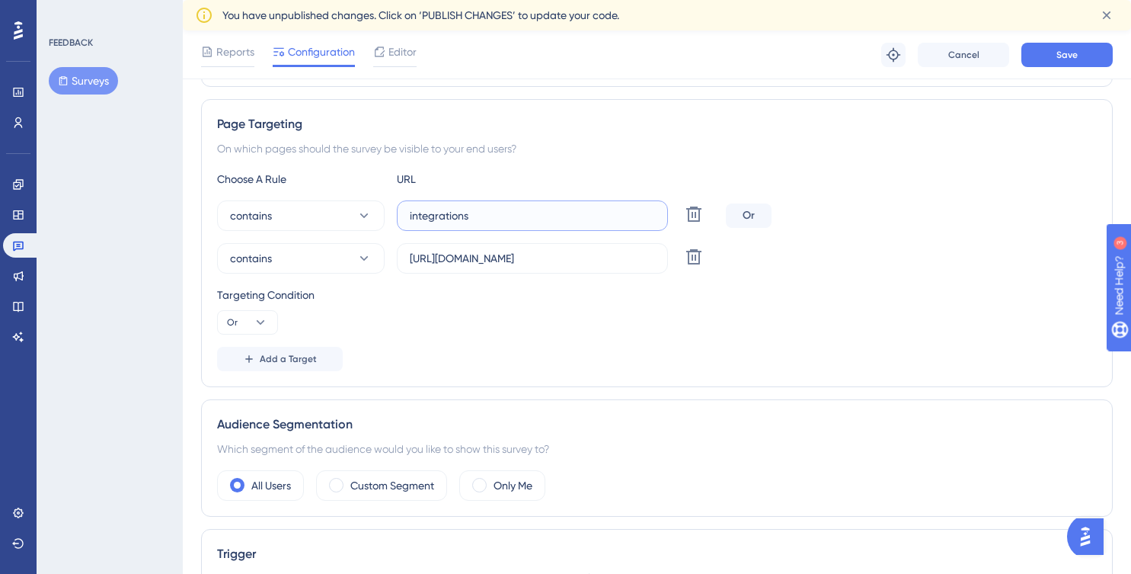
drag, startPoint x: 528, startPoint y: 220, endPoint x: 172, endPoint y: 228, distance: 355.9
click at [183, 228] on div "Performance Users Engagement Widgets Feedback Product Updates Knowledge Base AI…" at bounding box center [657, 467] width 949 height 1387
paste input "[URL][DOMAIN_NAME]"
type input "[URL][DOMAIN_NAME]"
click at [1009, 293] on div "Targeting Condition" at bounding box center [657, 295] width 880 height 18
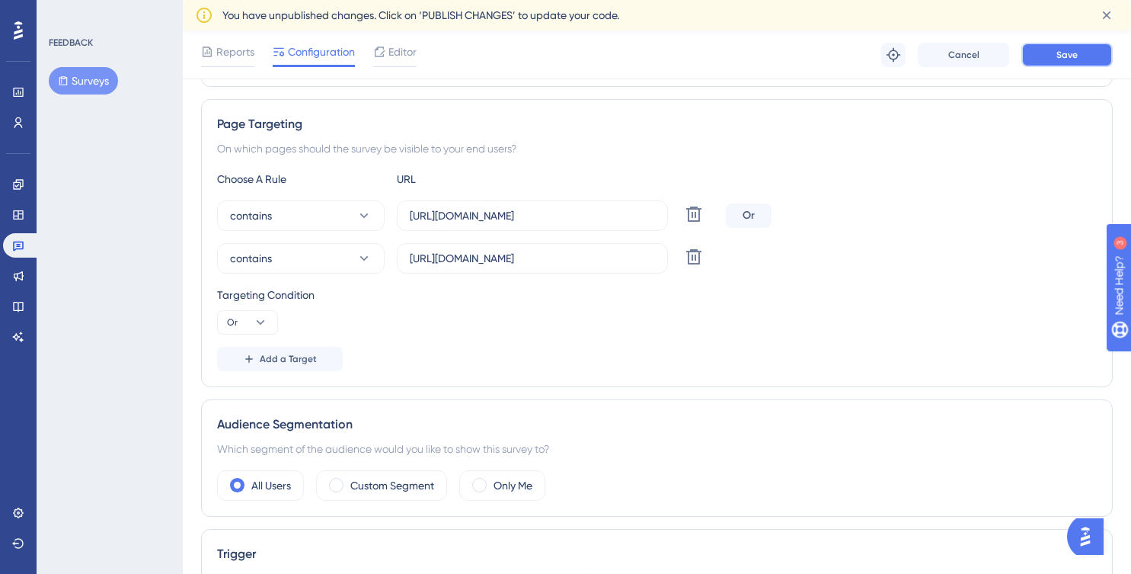
click at [1081, 53] on button "Save" at bounding box center [1067, 55] width 91 height 24
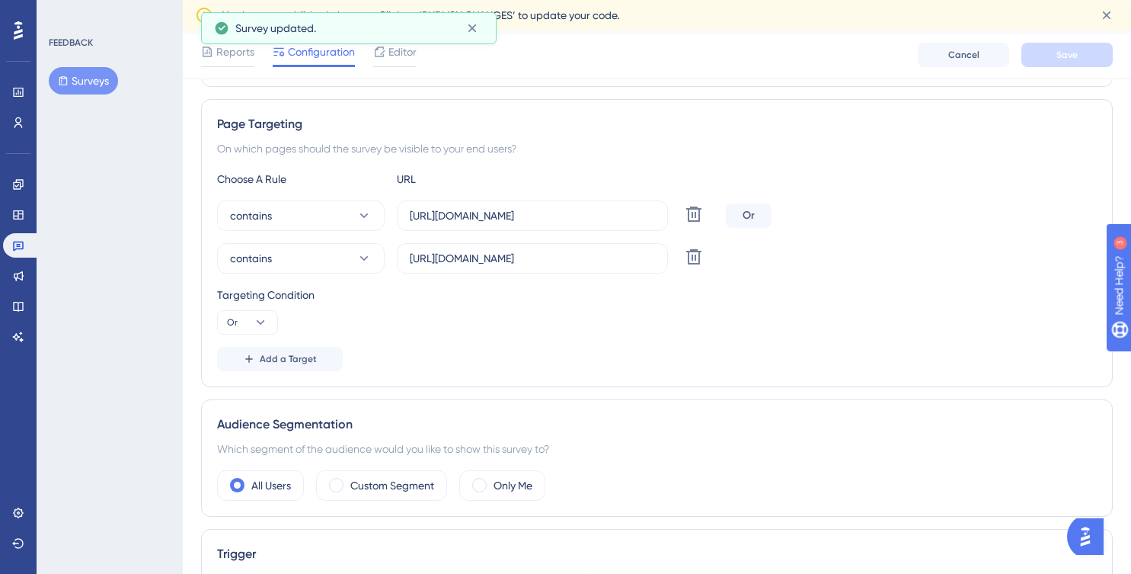
scroll to position [0, 0]
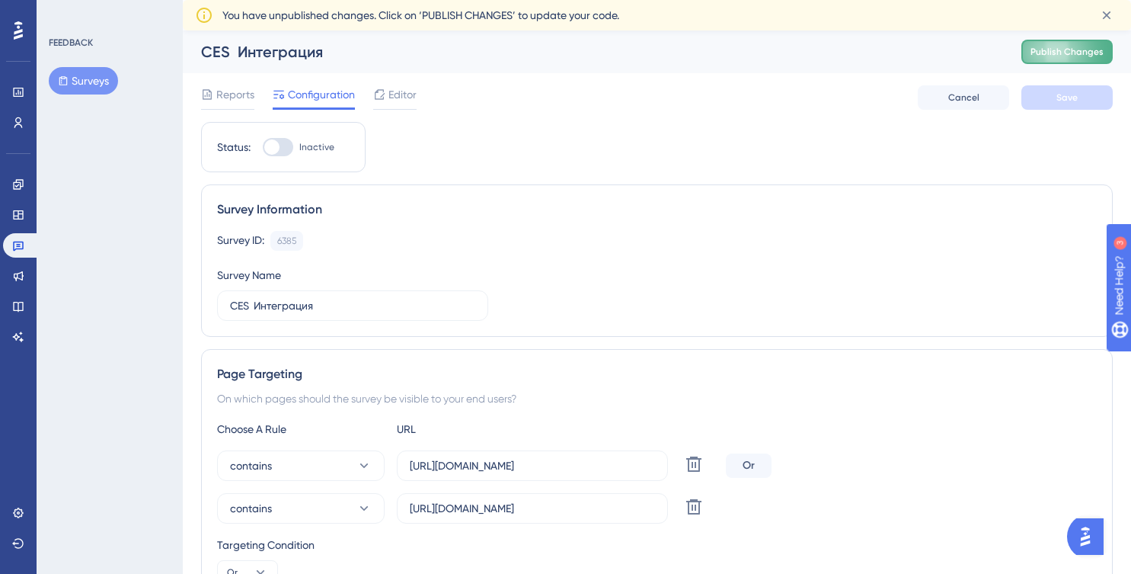
click at [1075, 53] on button "Publish Changes" at bounding box center [1067, 52] width 91 height 24
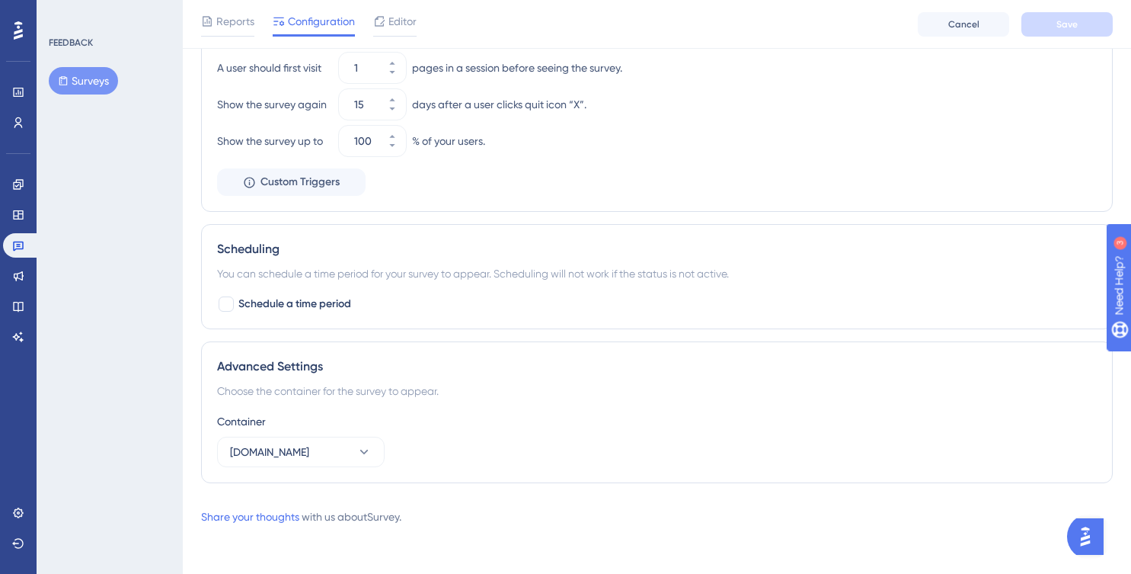
scroll to position [837, 0]
click at [309, 456] on span "[DOMAIN_NAME]" at bounding box center [269, 451] width 79 height 18
click at [728, 421] on div "Container" at bounding box center [657, 420] width 880 height 18
click at [258, 448] on span "[DOMAIN_NAME]" at bounding box center [269, 451] width 79 height 18
click at [267, 530] on span "[DOMAIN_NAME]" at bounding box center [278, 528] width 79 height 18
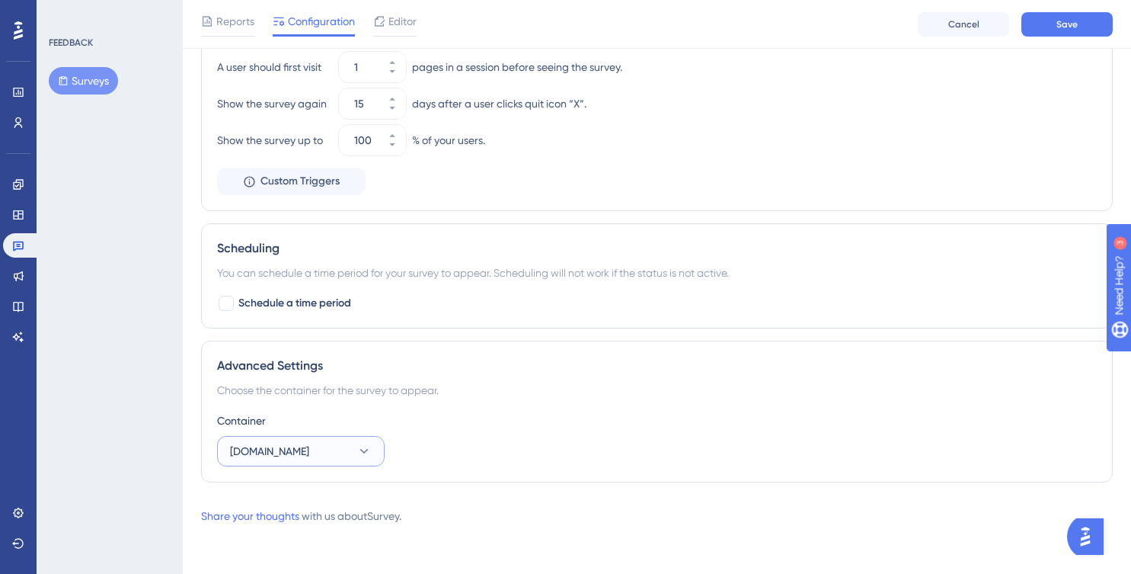
click at [311, 446] on button "[DOMAIN_NAME]" at bounding box center [301, 451] width 168 height 30
click at [309, 501] on span "[DOMAIN_NAME]" at bounding box center [278, 497] width 79 height 18
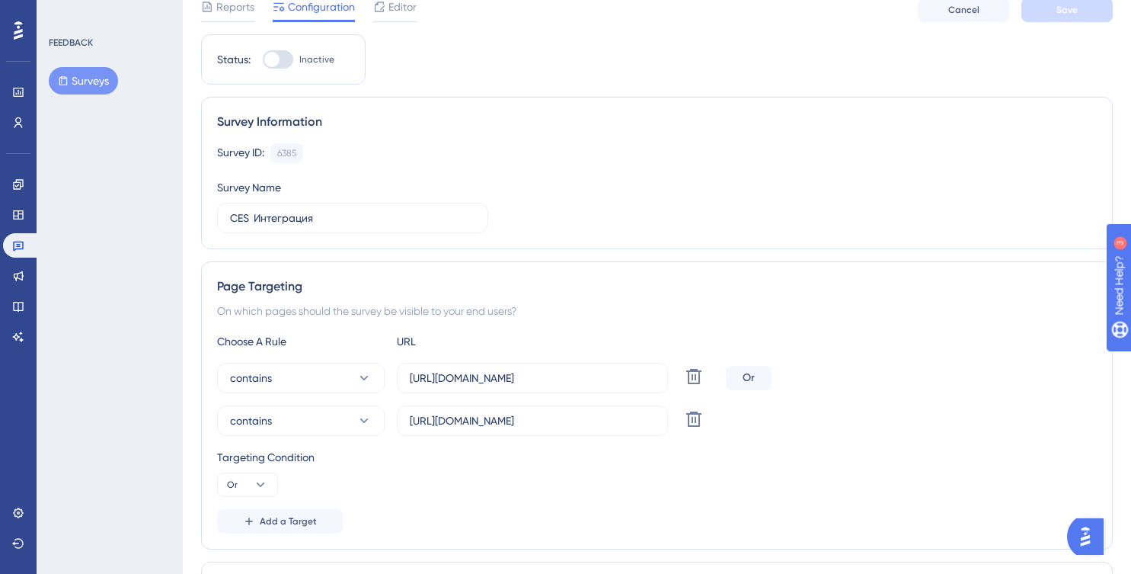
scroll to position [0, 0]
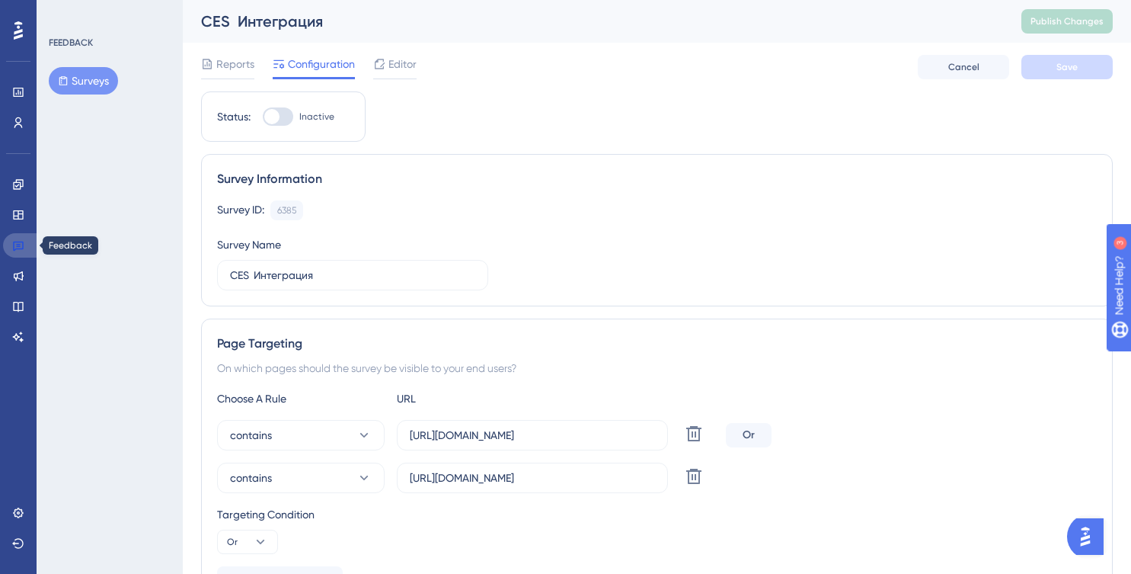
click at [14, 244] on icon at bounding box center [18, 247] width 11 height 10
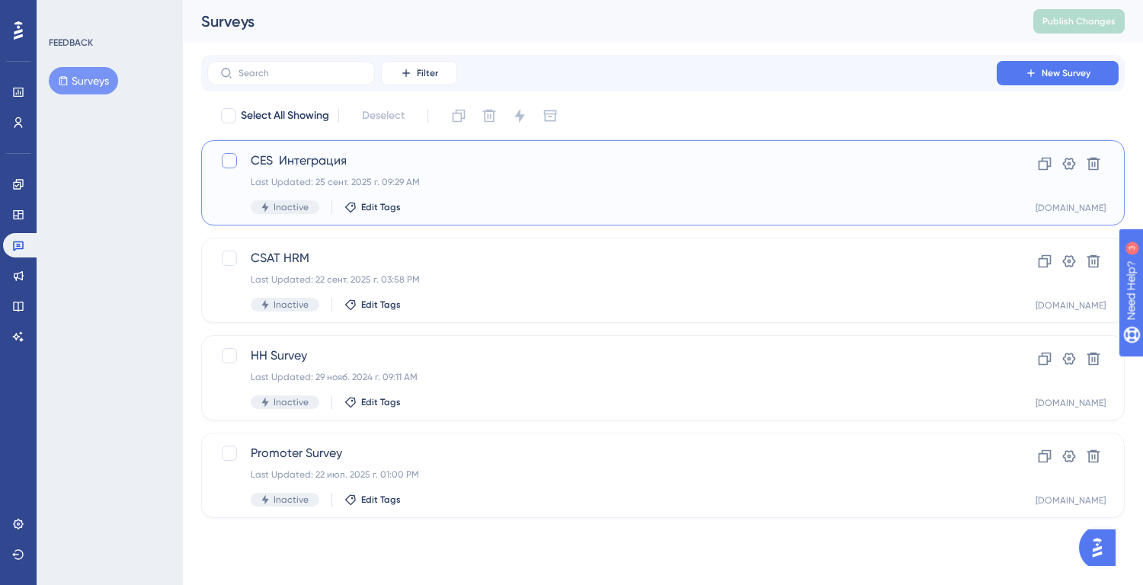
click at [224, 162] on div at bounding box center [229, 160] width 15 height 15
checkbox input "true"
click at [1044, 167] on icon at bounding box center [1044, 163] width 15 height 15
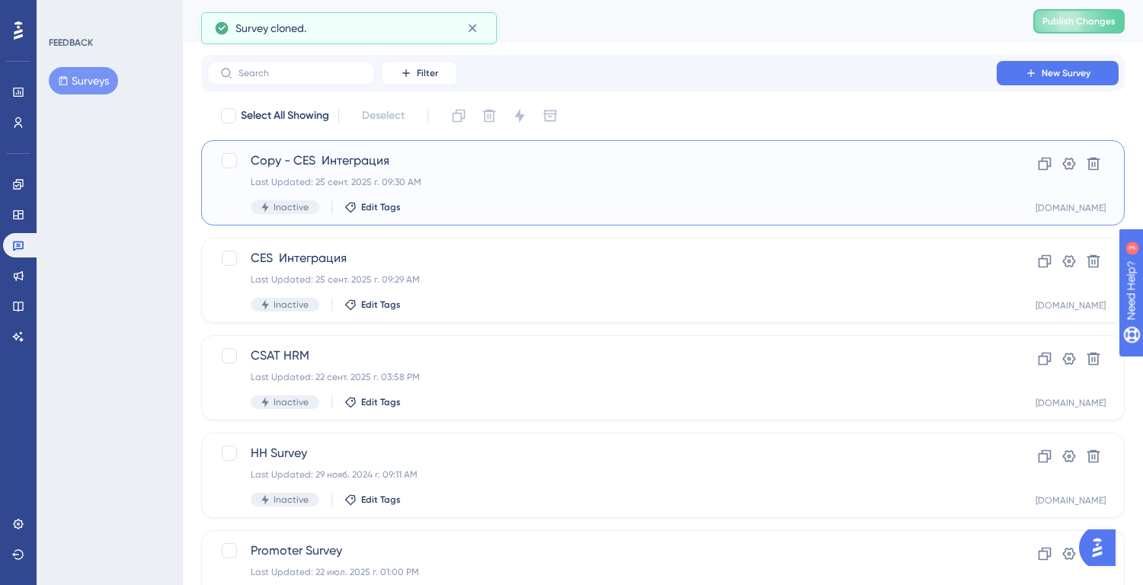
checkbox input "false"
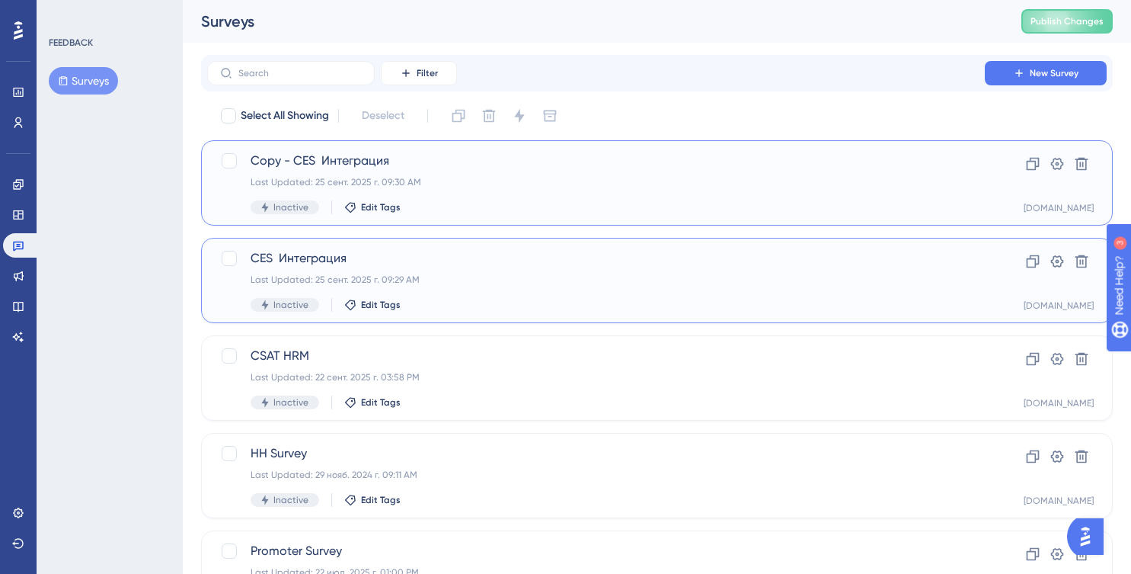
click at [326, 258] on span "CES Интеграция" at bounding box center [596, 258] width 691 height 18
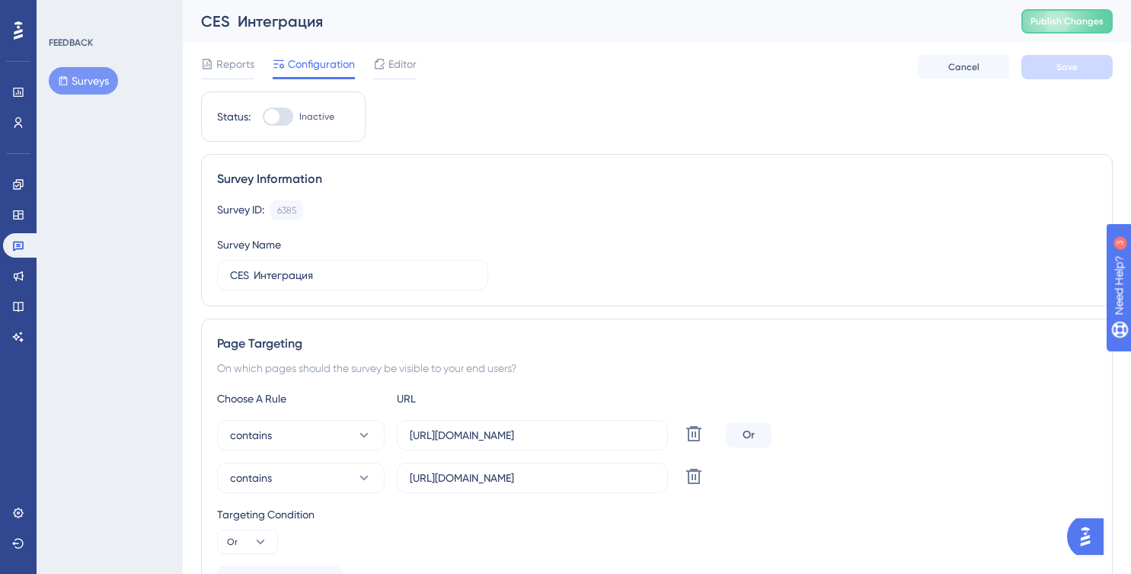
click at [315, 10] on div "CES Интеграция Publish Changes" at bounding box center [657, 21] width 949 height 43
click at [357, 272] on input "CES Интеграция" at bounding box center [352, 275] width 245 height 17
type input "CES Интеграция hrmessenger"
click at [269, 541] on button "Or" at bounding box center [247, 541] width 61 height 24
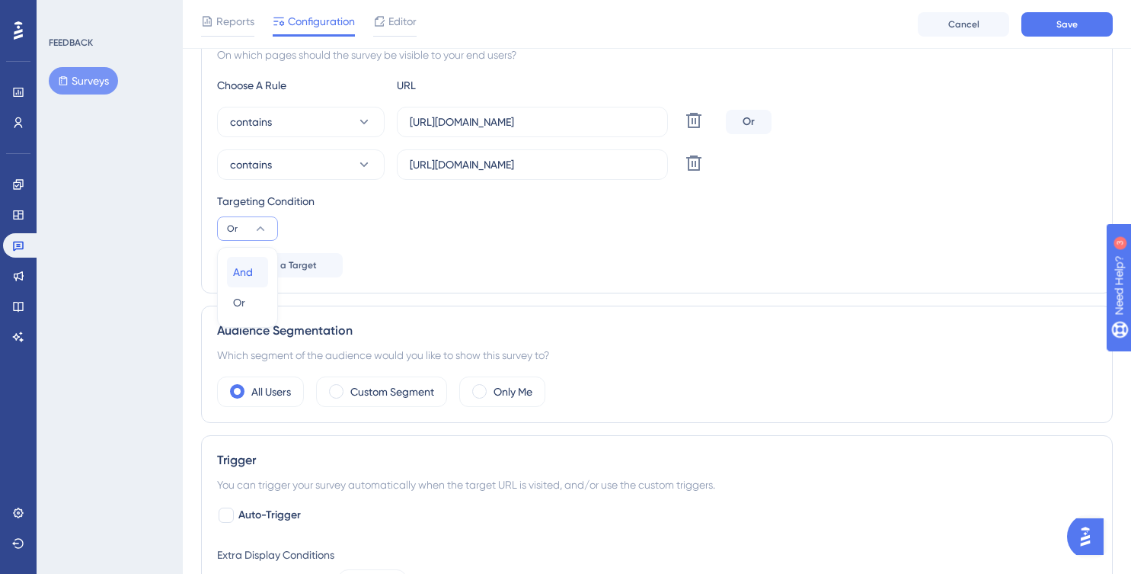
click at [257, 273] on div "And And" at bounding box center [247, 272] width 29 height 30
click at [603, 124] on input "[URL][DOMAIN_NAME]" at bounding box center [532, 122] width 245 height 17
drag, startPoint x: 603, startPoint y: 123, endPoint x: 264, endPoint y: 123, distance: 339.8
click at [264, 123] on div "contains [URL][DOMAIN_NAME] Delete" at bounding box center [468, 122] width 503 height 30
drag, startPoint x: 425, startPoint y: 126, endPoint x: 399, endPoint y: 126, distance: 25.9
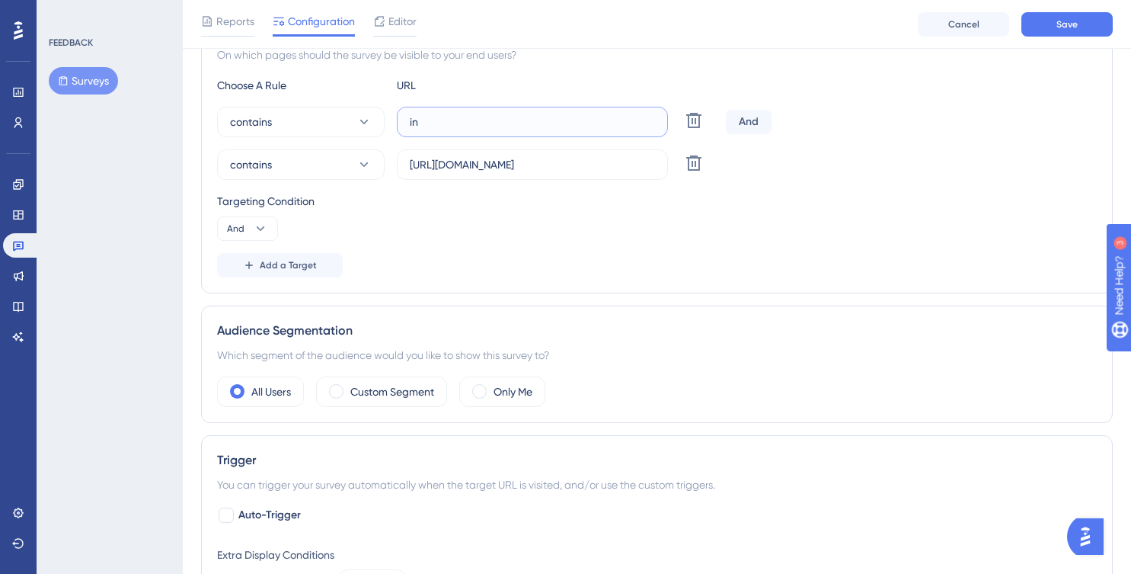
click at [401, 125] on label "in" at bounding box center [532, 122] width 271 height 30
paste input "tegrations"
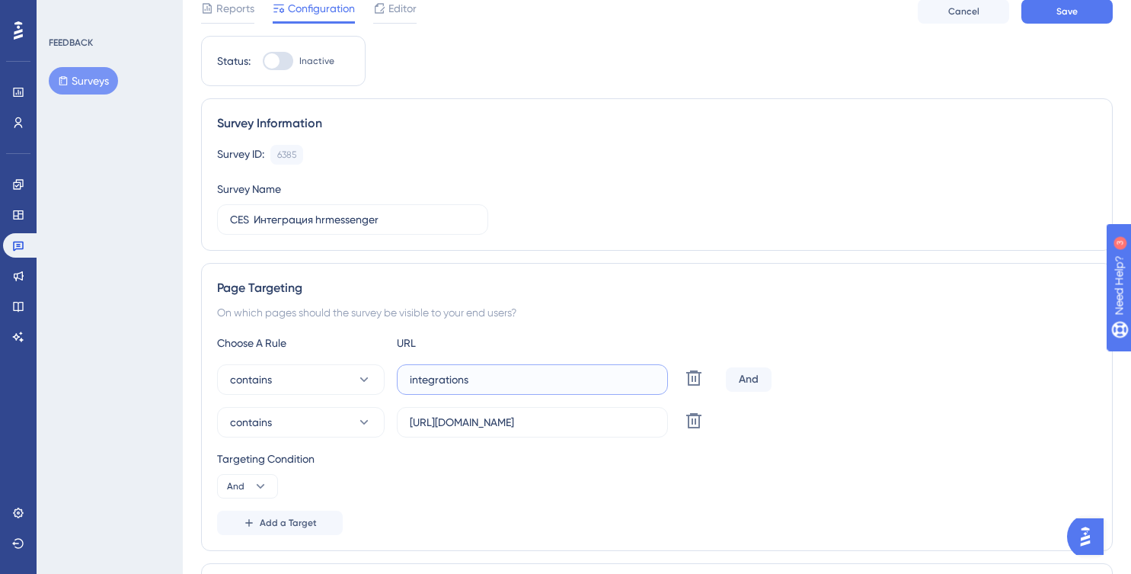
scroll to position [0, 0]
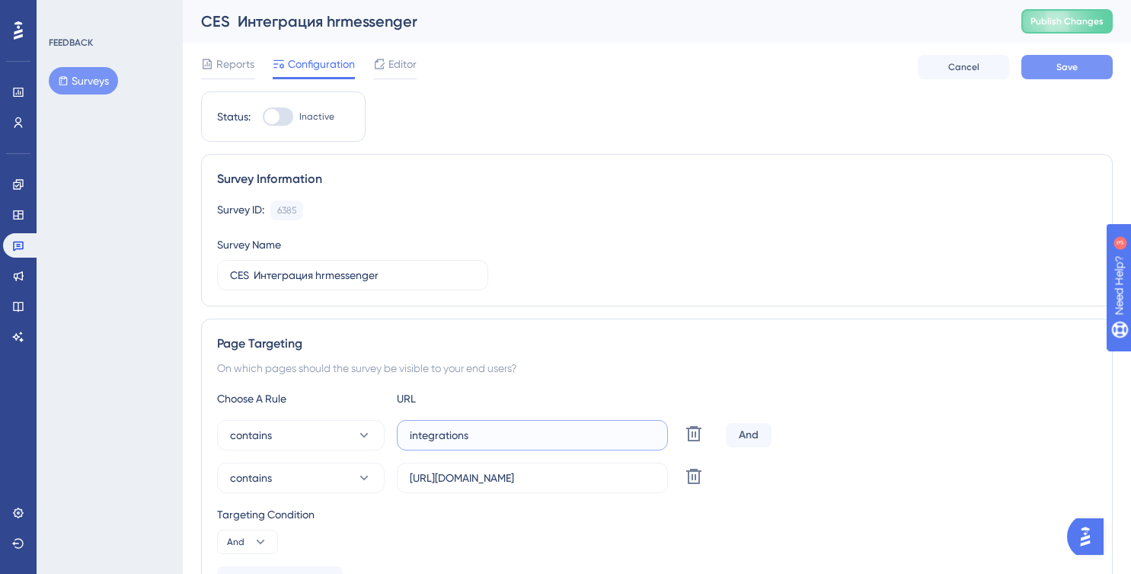
type input "integrations"
click at [1069, 63] on span "Save" at bounding box center [1067, 67] width 21 height 12
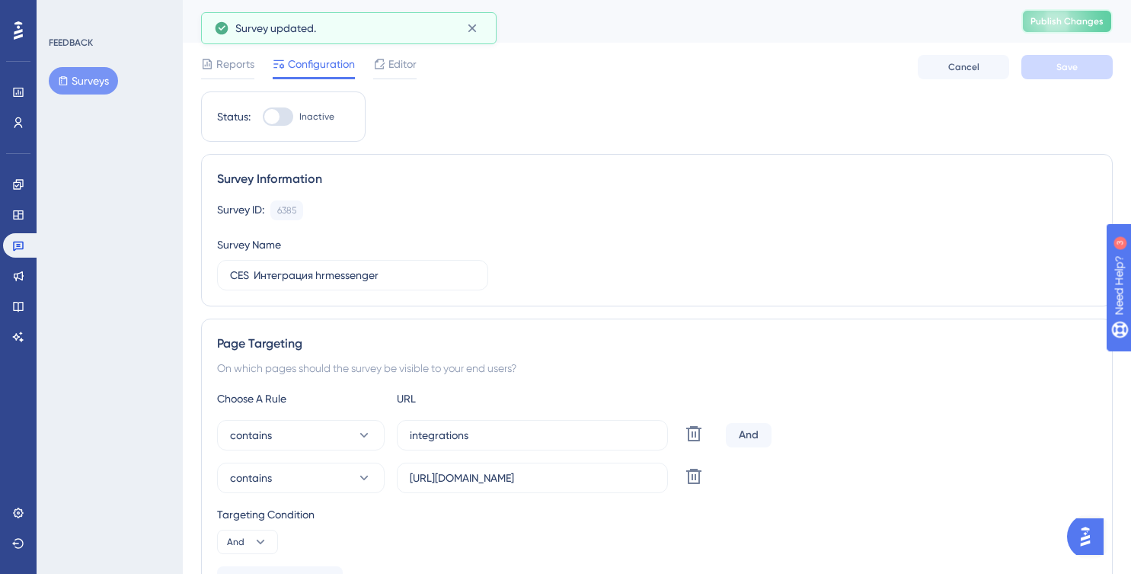
click at [1067, 25] on span "Publish Changes" at bounding box center [1067, 21] width 73 height 12
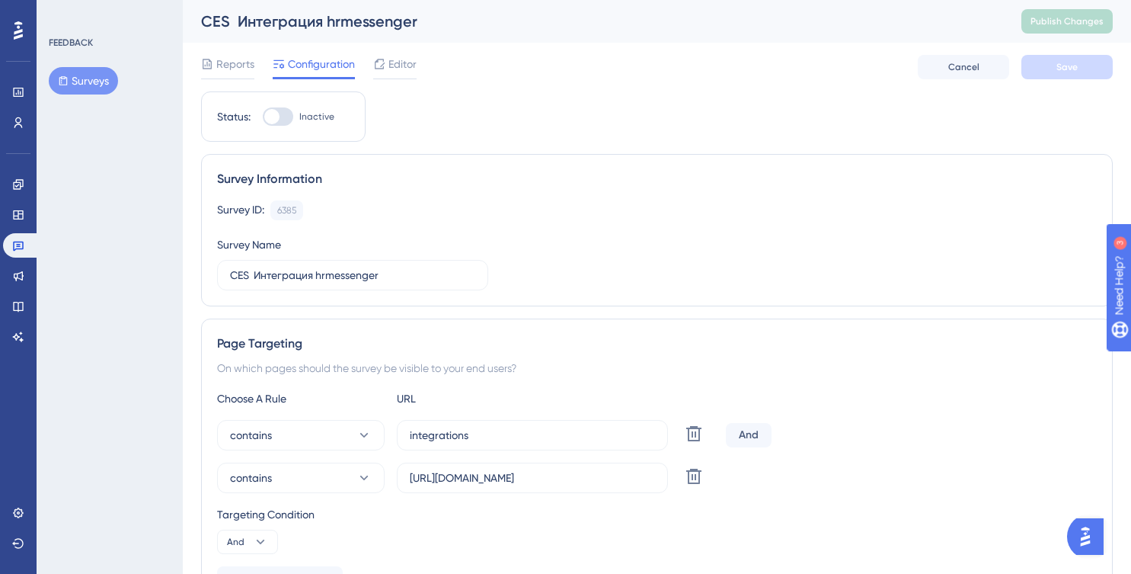
click at [85, 82] on button "Surveys" at bounding box center [83, 80] width 69 height 27
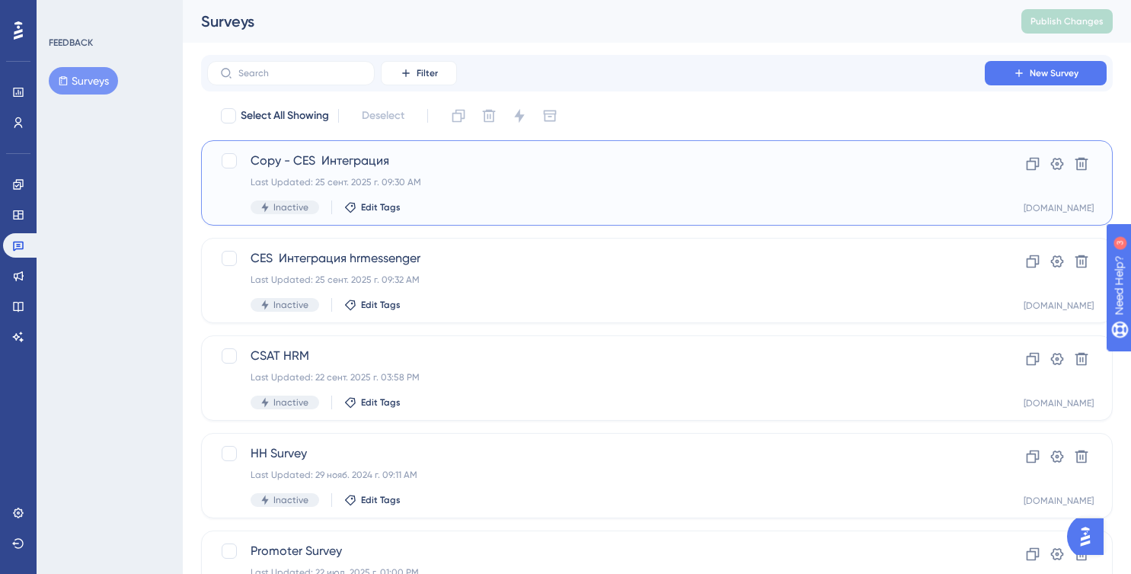
click at [375, 164] on span "Copy - CES Интеграция" at bounding box center [596, 161] width 691 height 18
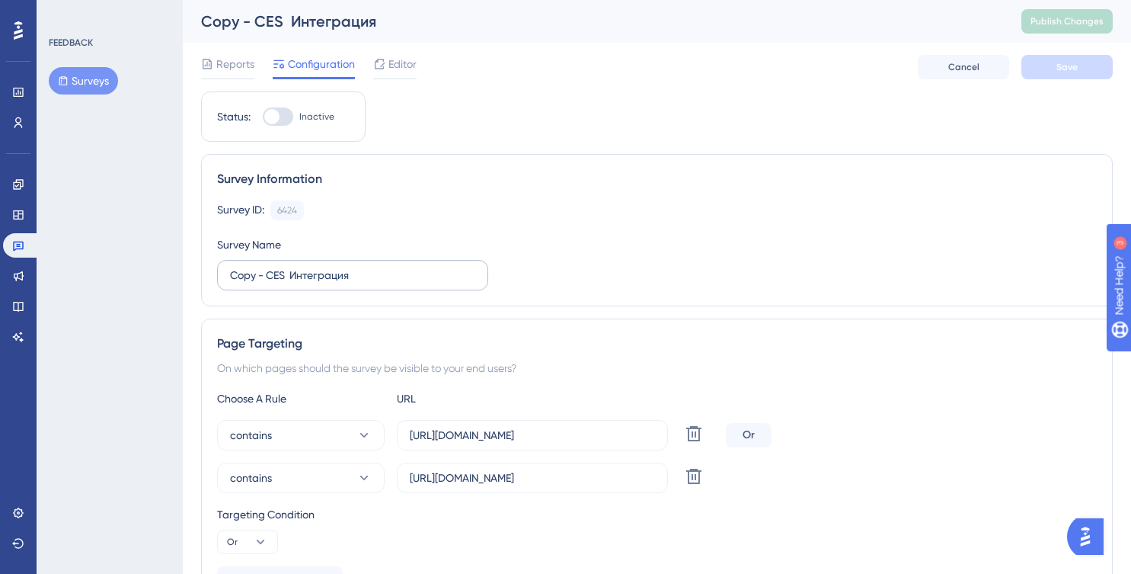
click at [268, 283] on label "Copy - CES Интеграция" at bounding box center [352, 275] width 271 height 30
click at [268, 283] on input "Copy - CES Интеграция" at bounding box center [352, 275] width 245 height 17
drag, startPoint x: 269, startPoint y: 276, endPoint x: 175, endPoint y: 274, distance: 93.7
click at [420, 277] on input "CES Интеграция" at bounding box center [352, 275] width 245 height 17
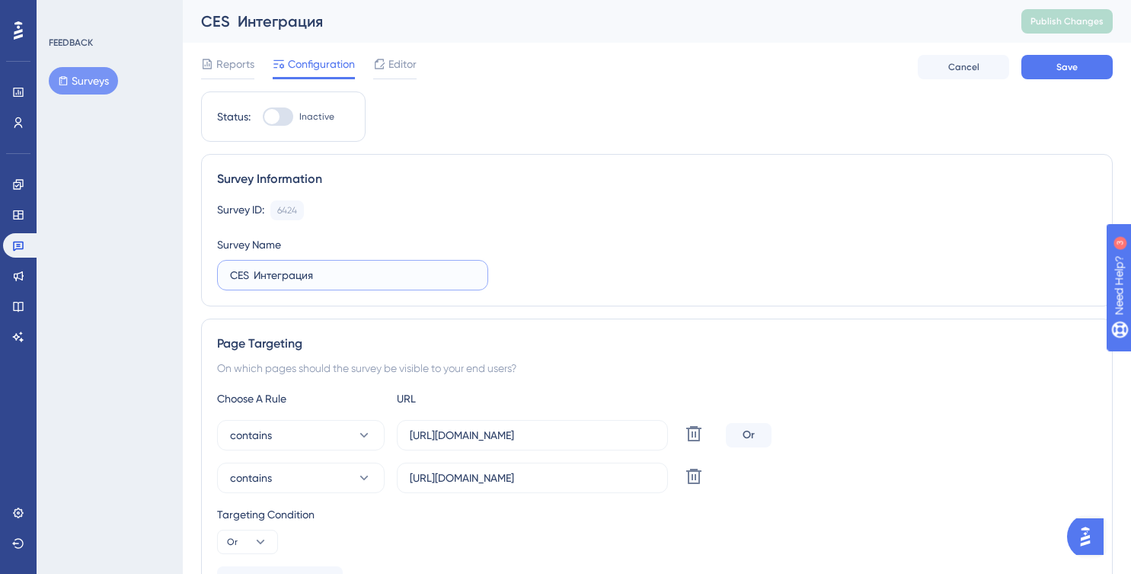
paste input "[URL][DOMAIN_NAME]"
click at [355, 275] on input "CES Интеграция [URL][DOMAIN_NAME]" at bounding box center [352, 275] width 245 height 17
drag, startPoint x: 316, startPoint y: 275, endPoint x: 377, endPoint y: 276, distance: 61.0
click at [377, 276] on input "CES Интеграция [URL][DOMAIN_NAME]" at bounding box center [352, 275] width 245 height 17
drag, startPoint x: 361, startPoint y: 274, endPoint x: 475, endPoint y: 286, distance: 114.2
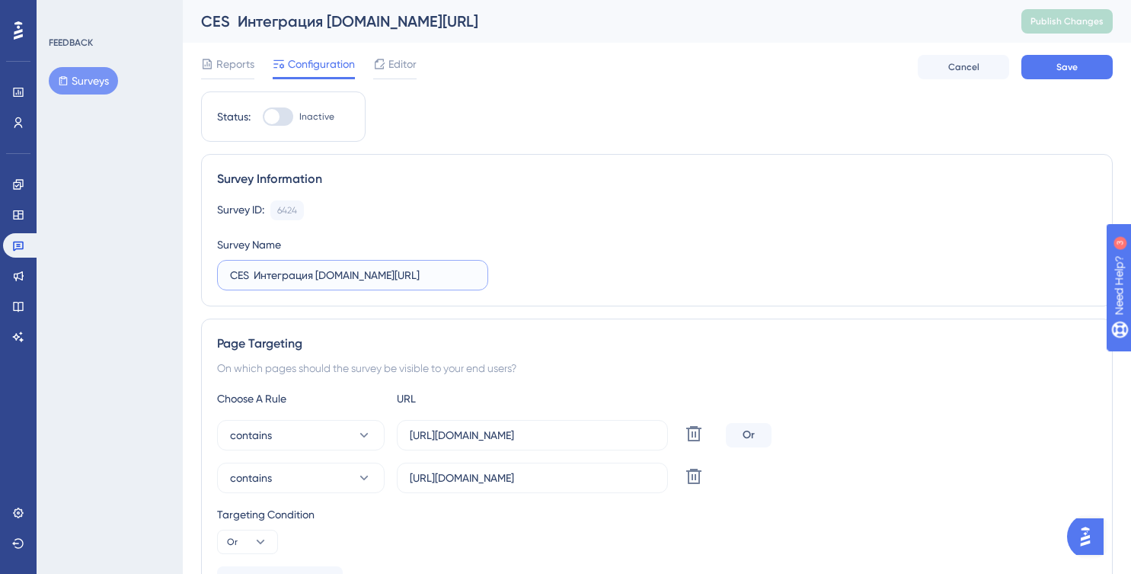
click at [475, 286] on label "CES Интеграция [DOMAIN_NAME][URL]" at bounding box center [352, 275] width 271 height 30
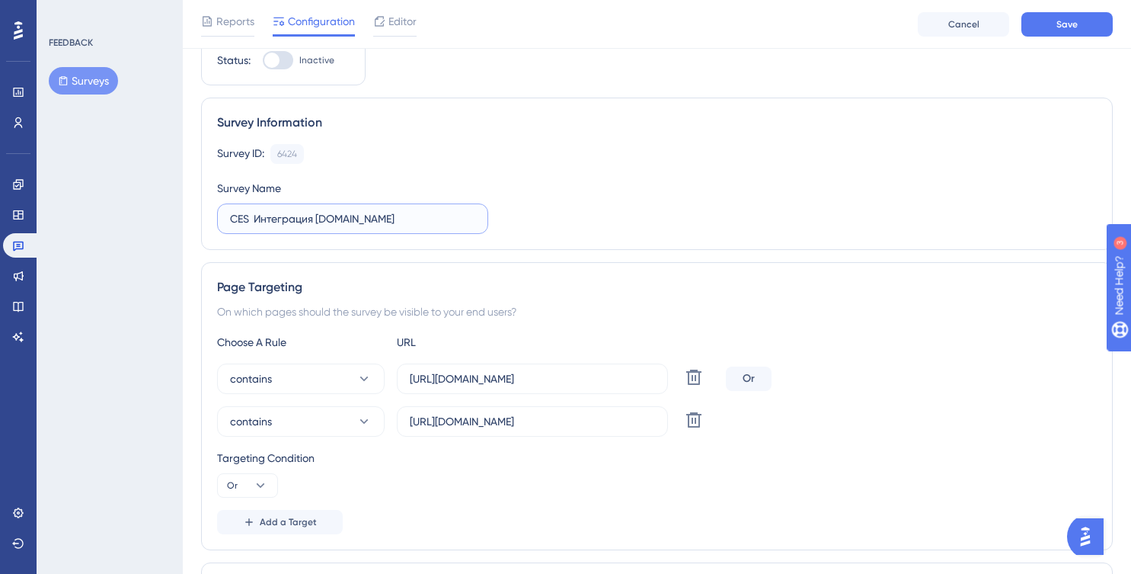
scroll to position [89, 0]
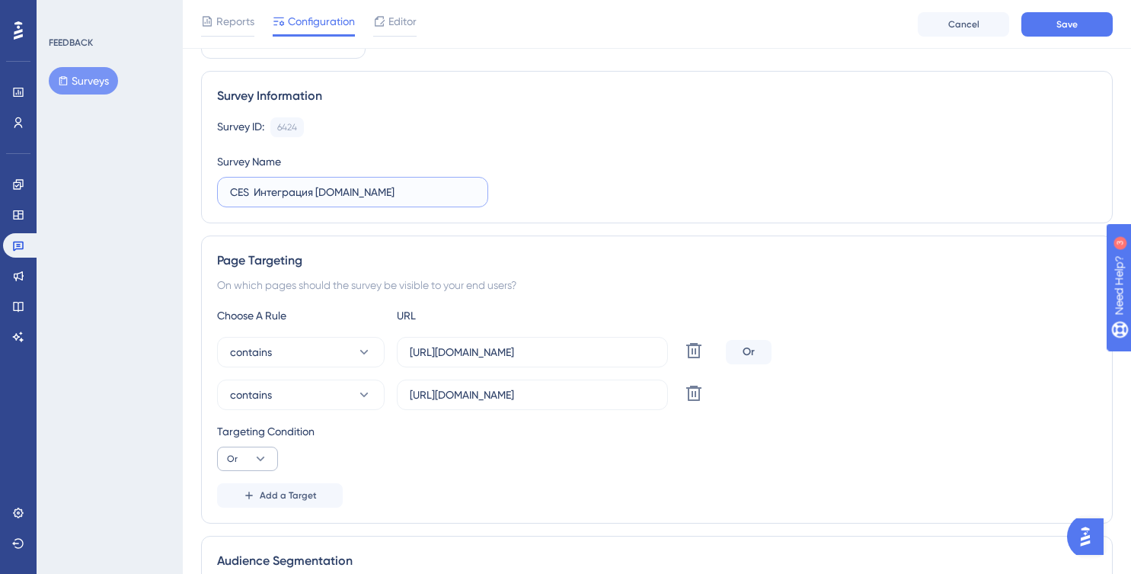
type input "CES Интеграция [DOMAIN_NAME]"
click at [260, 456] on icon at bounding box center [260, 458] width 15 height 15
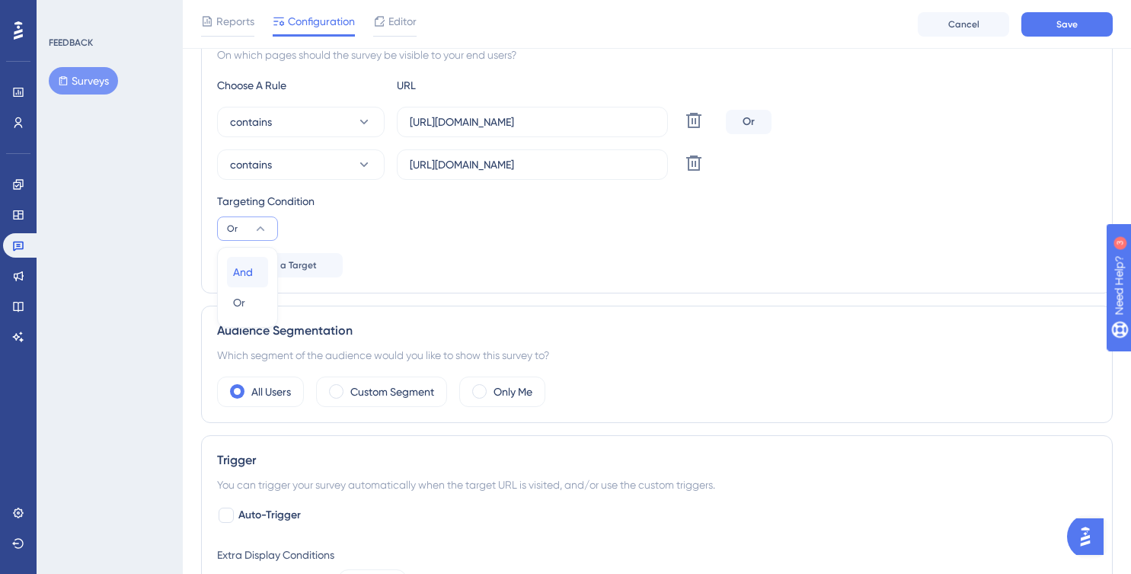
click at [258, 272] on div "And And" at bounding box center [247, 272] width 29 height 30
drag, startPoint x: 583, startPoint y: 164, endPoint x: 302, endPoint y: 172, distance: 280.5
click at [302, 172] on div "contains [URL][DOMAIN_NAME] Delete" at bounding box center [468, 164] width 503 height 30
click at [501, 166] on input "[URL][DOMAIN_NAME]" at bounding box center [532, 164] width 245 height 17
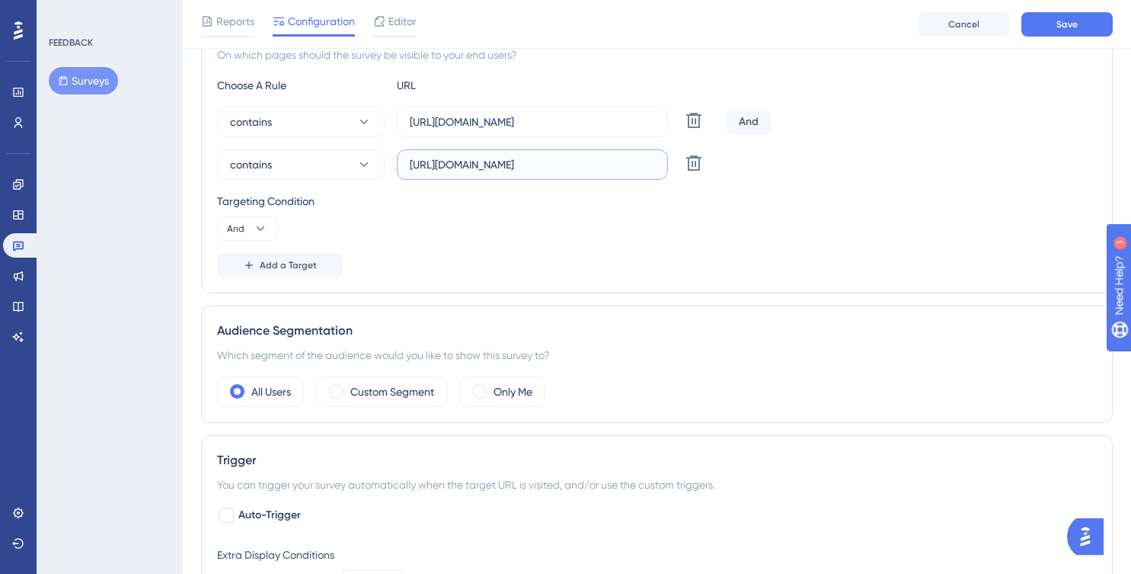
click at [501, 165] on input "[URL][DOMAIN_NAME]" at bounding box center [532, 164] width 245 height 17
paste input "integrations"
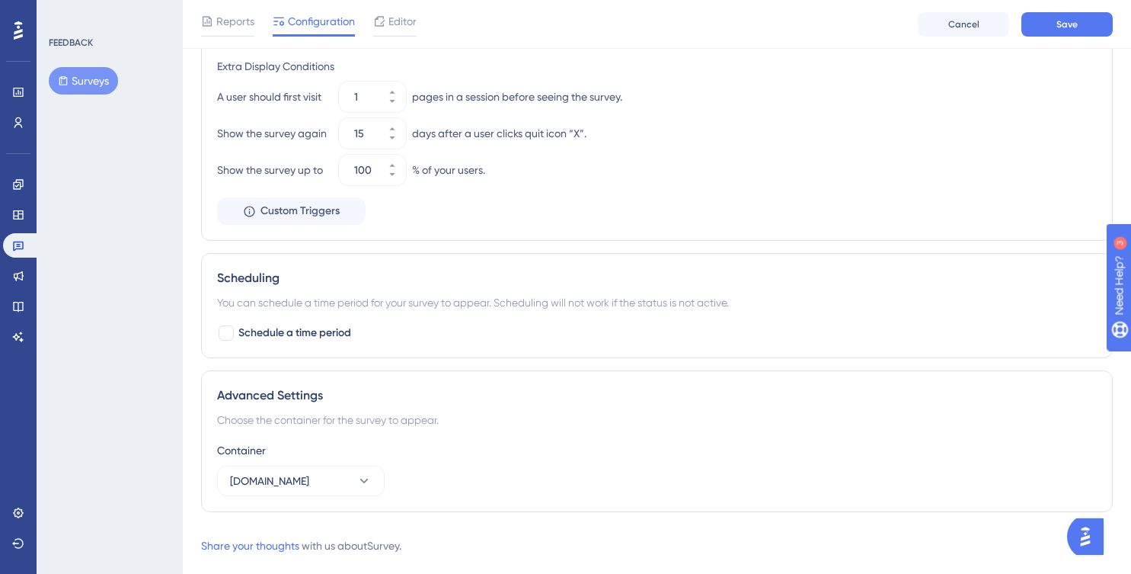
scroll to position [837, 0]
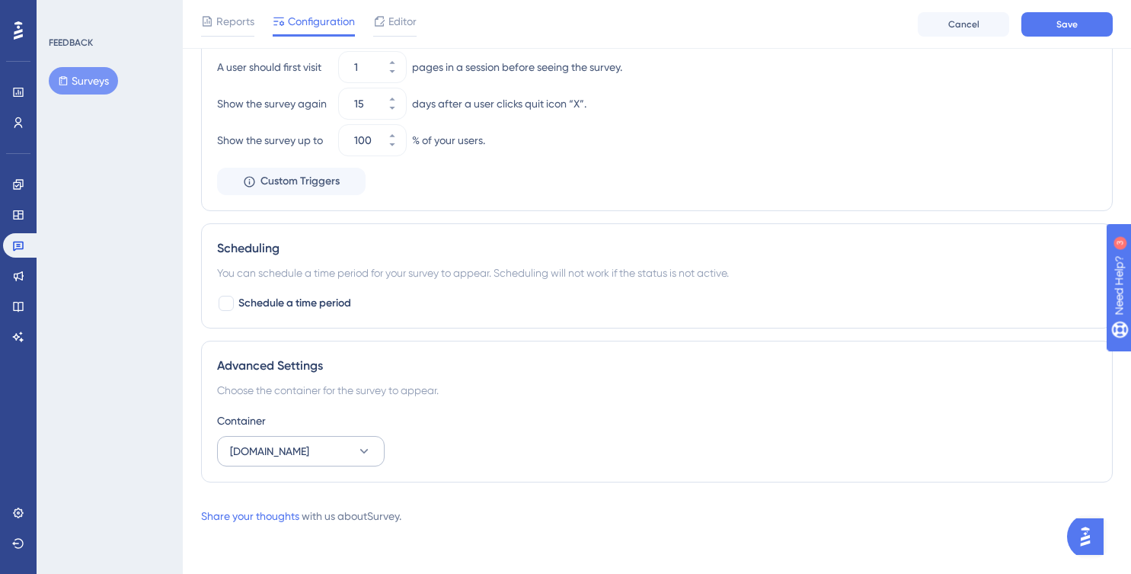
type input "integrations"
click at [339, 455] on button "[DOMAIN_NAME]" at bounding box center [301, 451] width 168 height 30
click at [335, 536] on div "[DOMAIN_NAME] [DOMAIN_NAME]" at bounding box center [300, 528] width 123 height 30
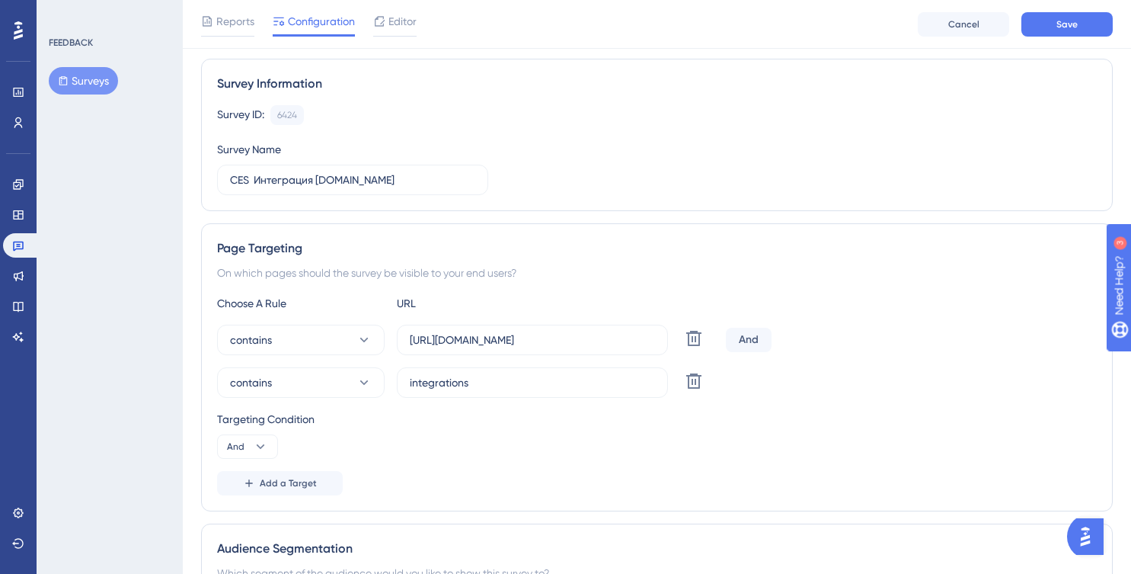
scroll to position [0, 0]
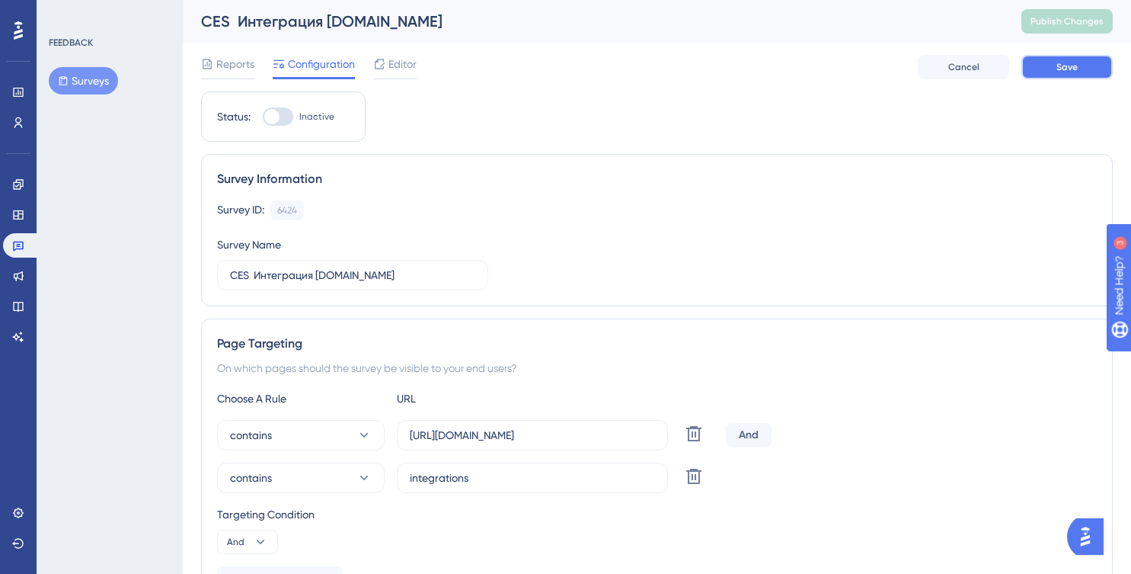
click at [1069, 62] on span "Save" at bounding box center [1067, 67] width 21 height 12
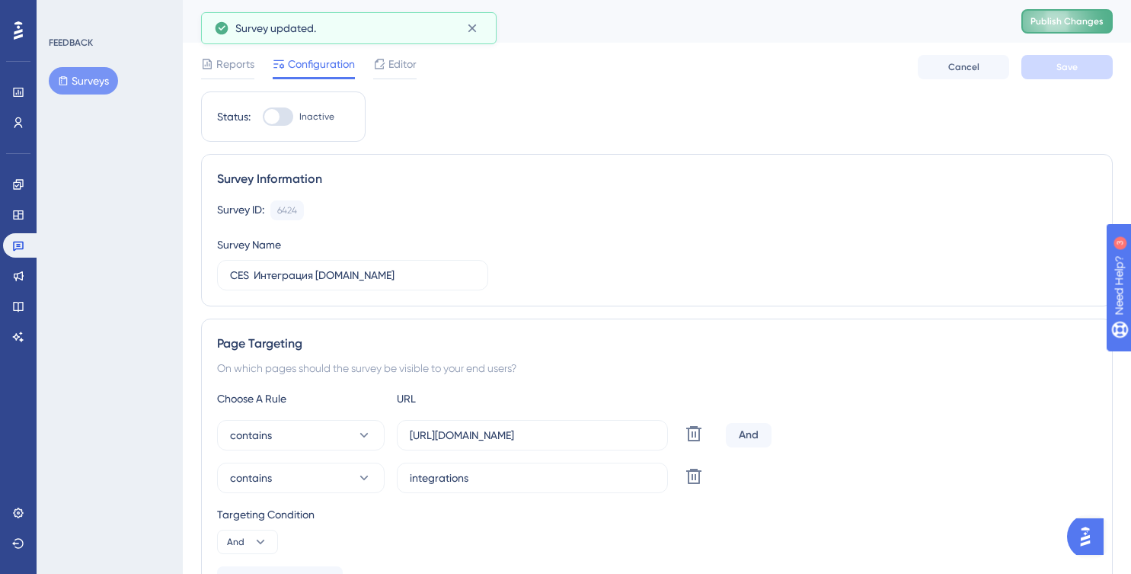
click at [1066, 30] on button "Publish Changes" at bounding box center [1067, 21] width 91 height 24
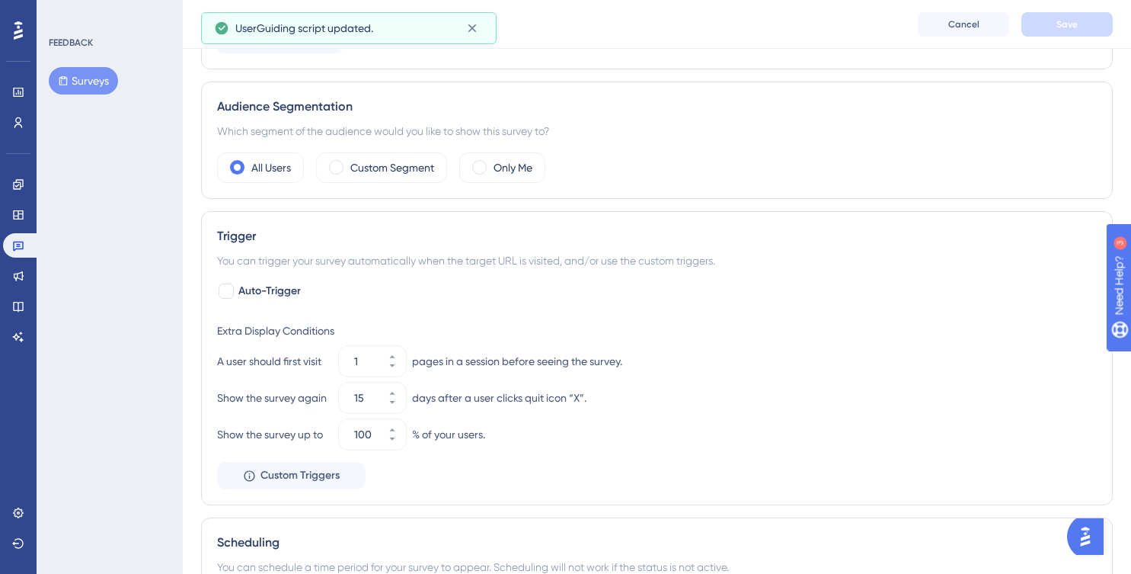
scroll to position [564, 0]
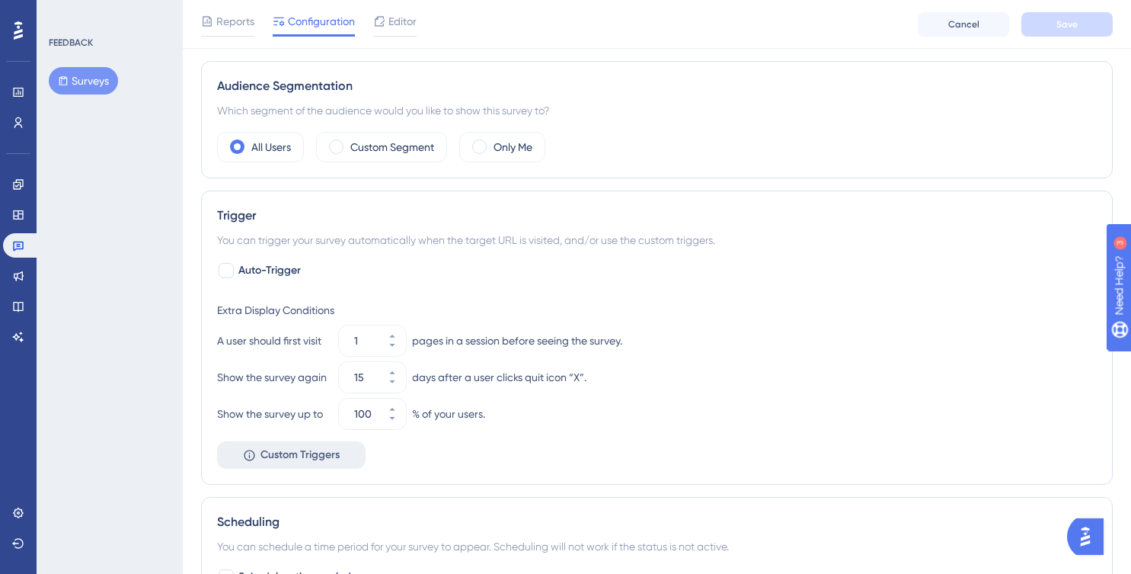
click at [270, 461] on span "Custom Triggers" at bounding box center [300, 455] width 79 height 18
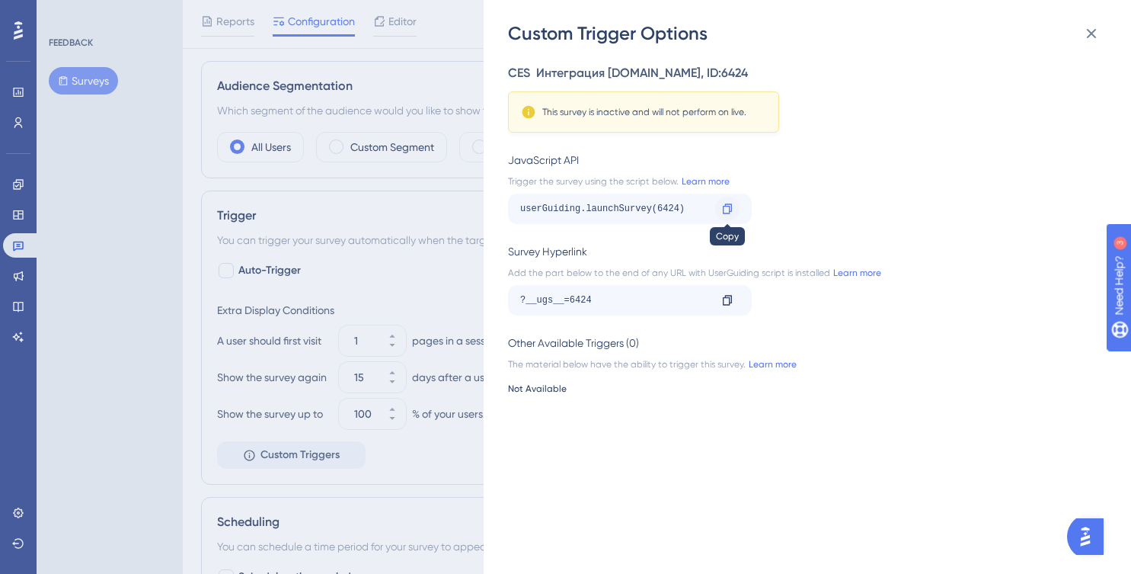
click at [727, 207] on icon at bounding box center [727, 209] width 12 height 12
click at [1098, 34] on icon at bounding box center [1092, 33] width 18 height 18
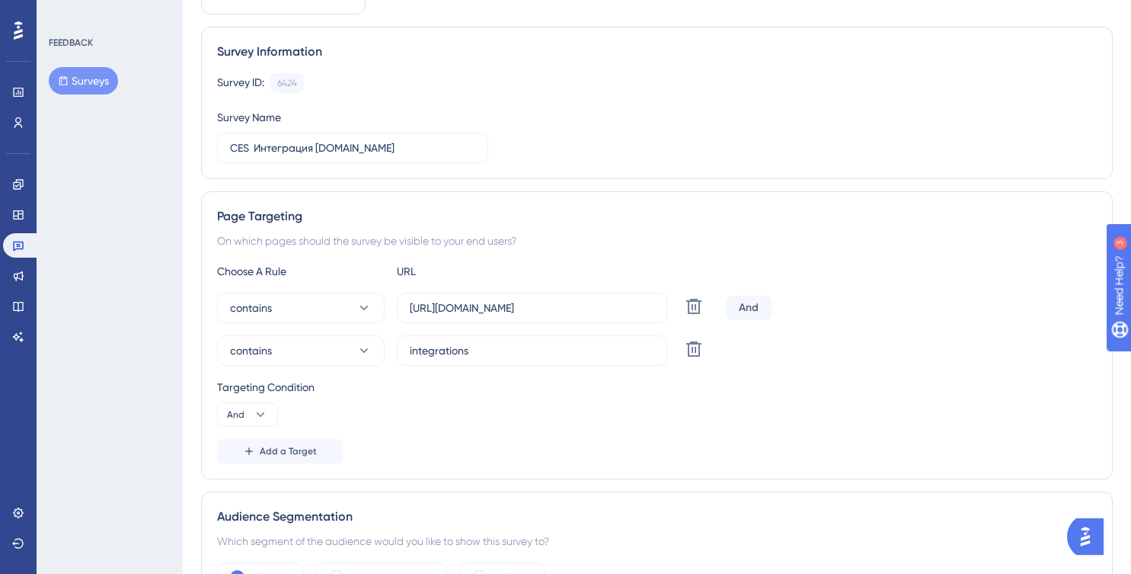
scroll to position [0, 0]
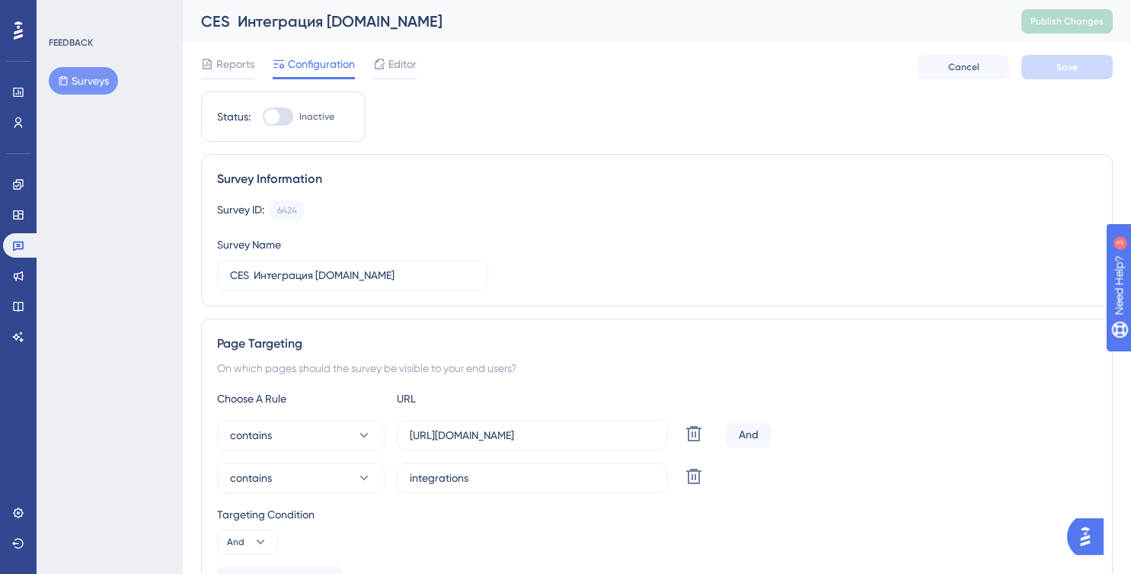
click at [75, 72] on button "Surveys" at bounding box center [83, 80] width 69 height 27
